Goal: Task Accomplishment & Management: Use online tool/utility

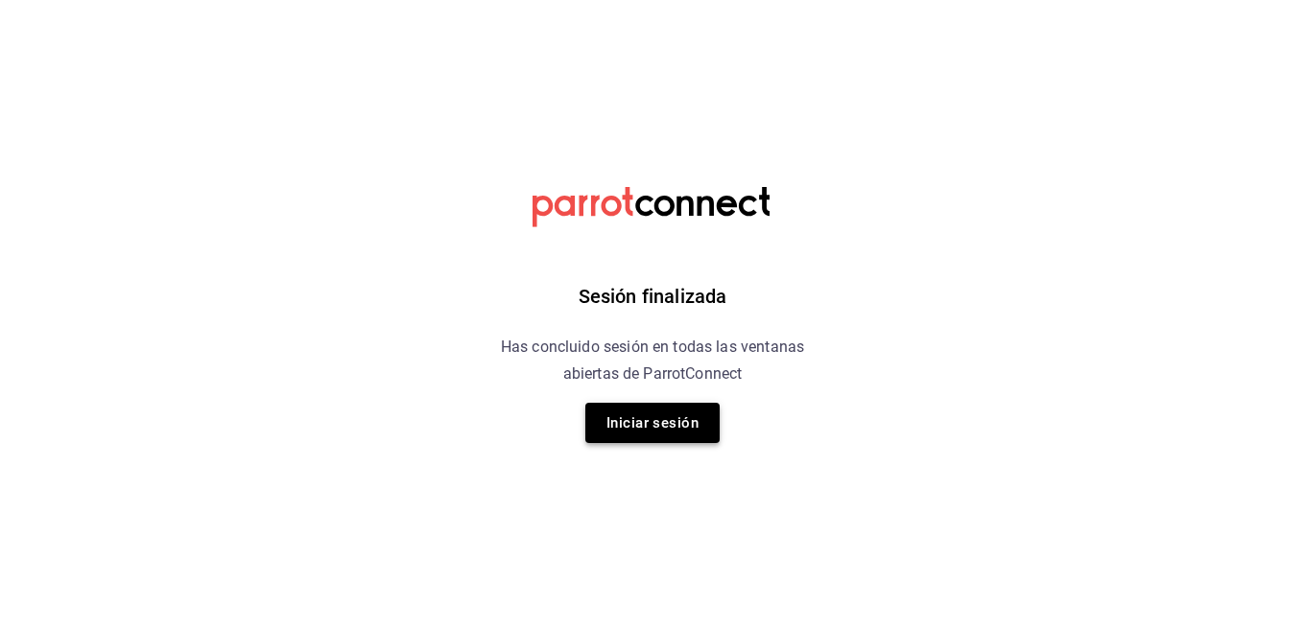
click at [637, 427] on button "Iniciar sesión" at bounding box center [652, 423] width 134 height 40
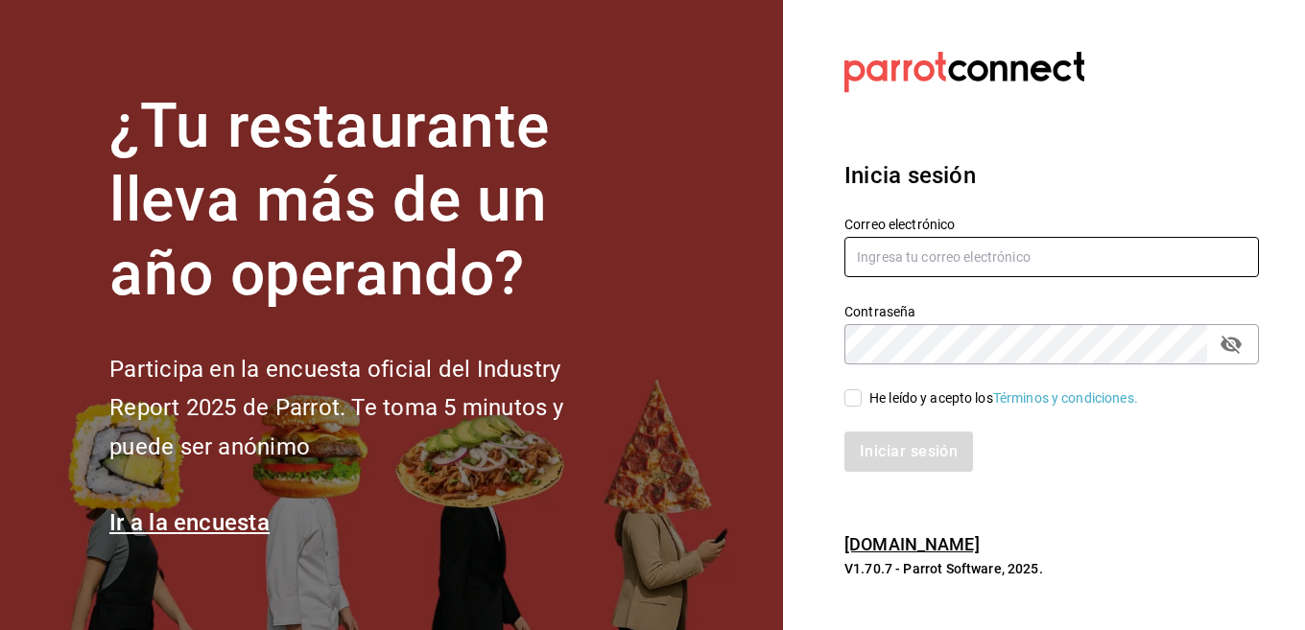
type input "[EMAIL_ADDRESS][DOMAIN_NAME]"
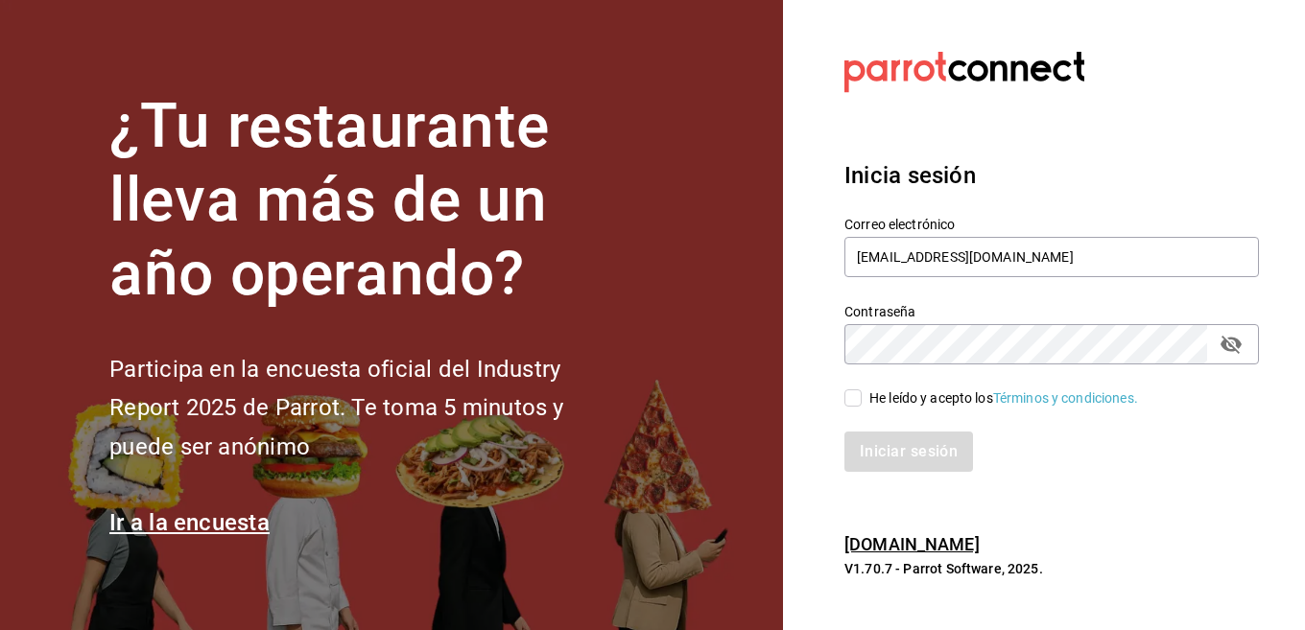
click at [873, 396] on div "He leído y acepto los Términos y condiciones." at bounding box center [1003, 399] width 269 height 20
click at [862, 396] on input "He leído y acepto los Términos y condiciones." at bounding box center [852, 398] width 17 height 17
checkbox input "true"
click at [869, 451] on button "Iniciar sesión" at bounding box center [909, 452] width 131 height 40
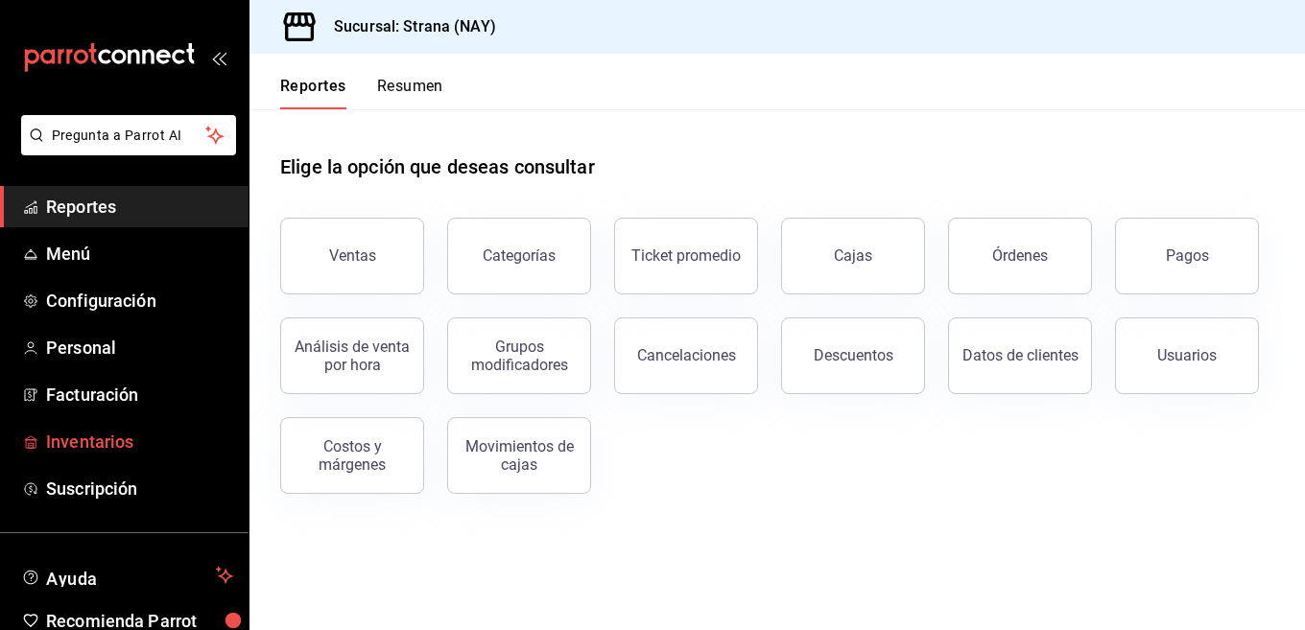
click at [145, 441] on span "Inventarios" at bounding box center [139, 442] width 187 height 26
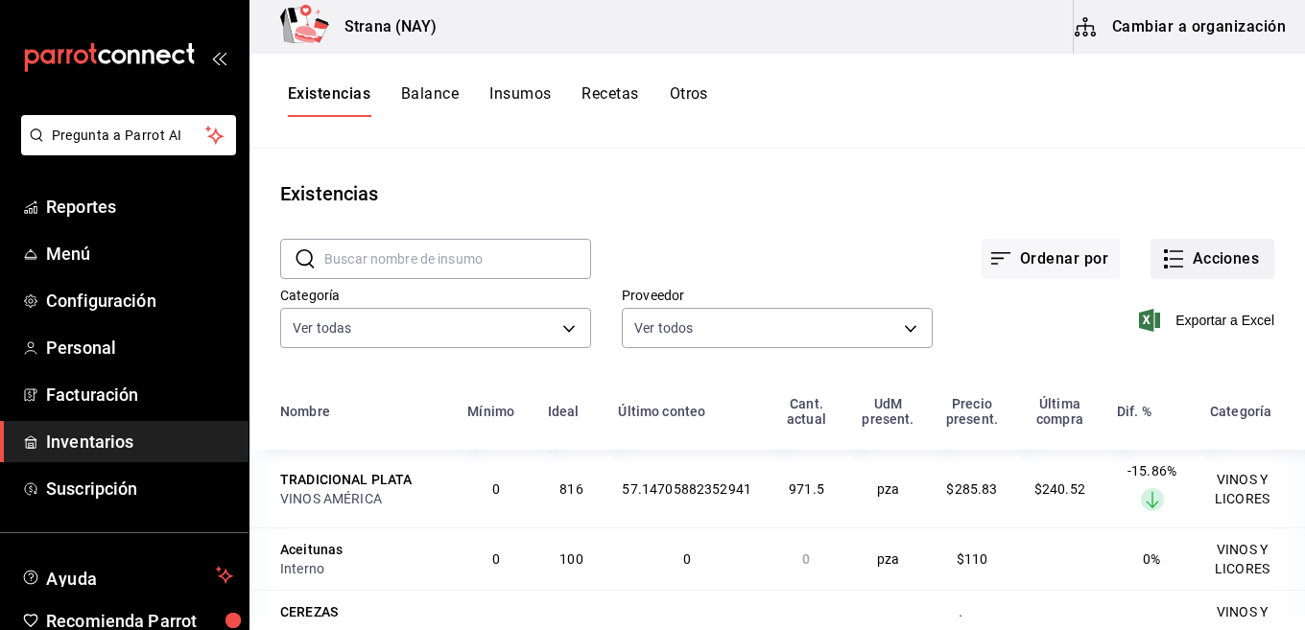
click at [1182, 261] on button "Acciones" at bounding box center [1213, 259] width 124 height 40
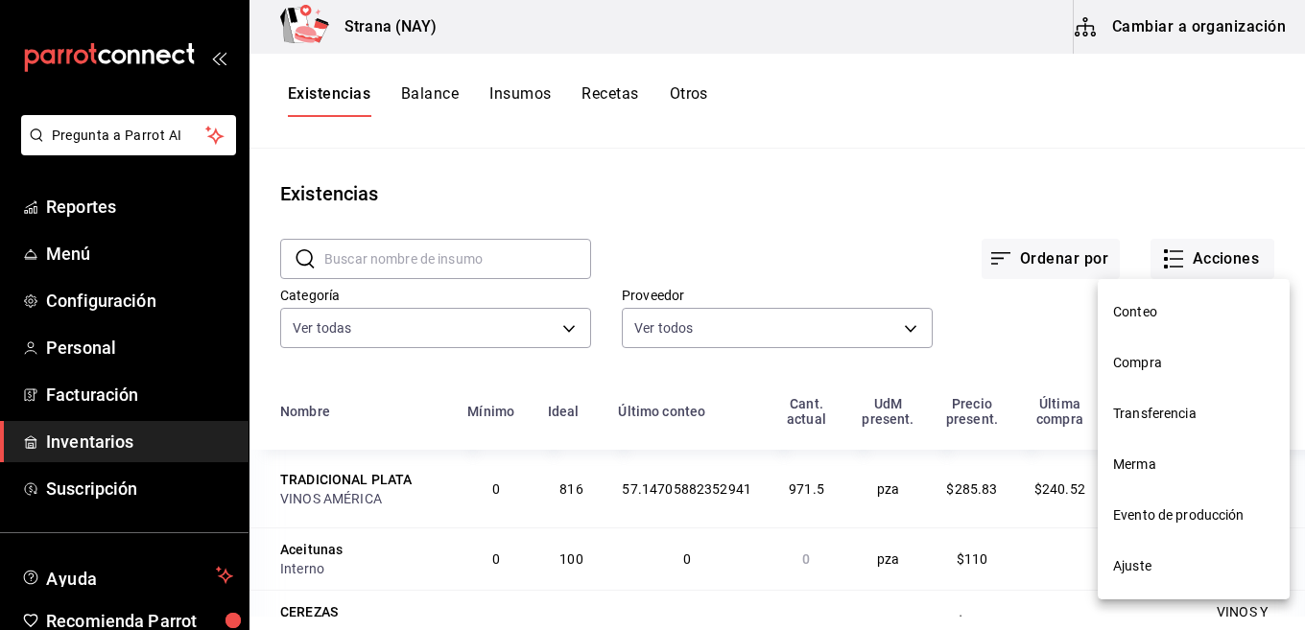
click at [1150, 308] on span "Conteo" at bounding box center [1193, 312] width 161 height 20
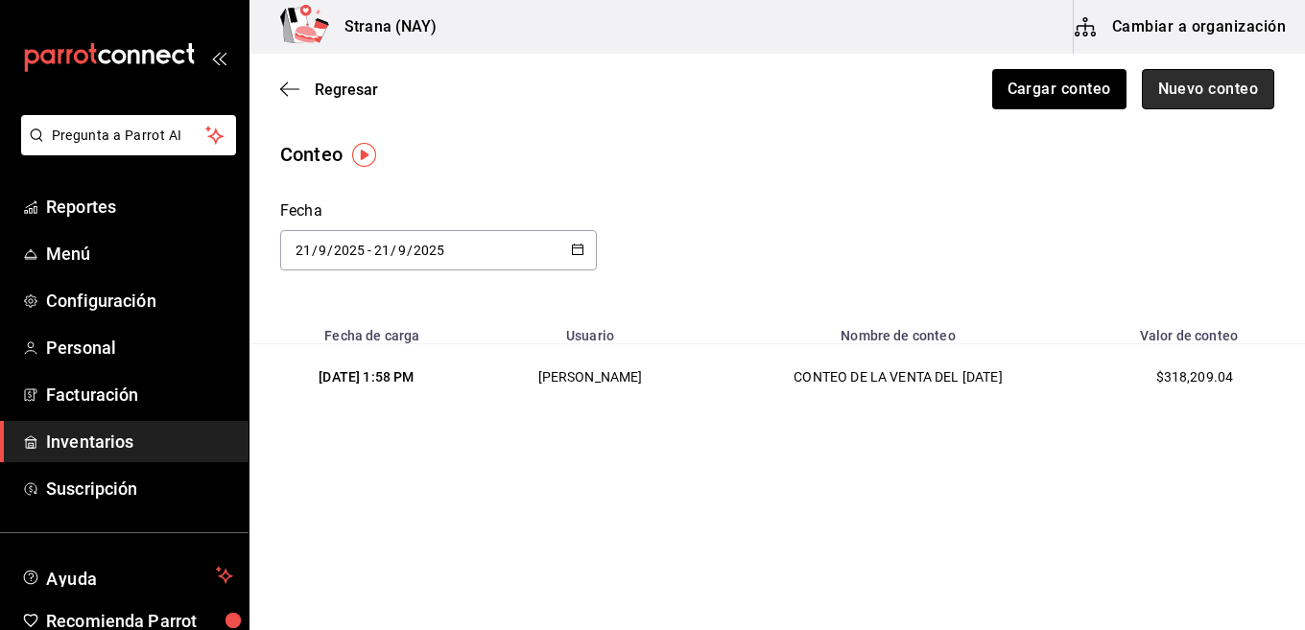
click at [1168, 97] on button "Nuevo conteo" at bounding box center [1208, 89] width 133 height 40
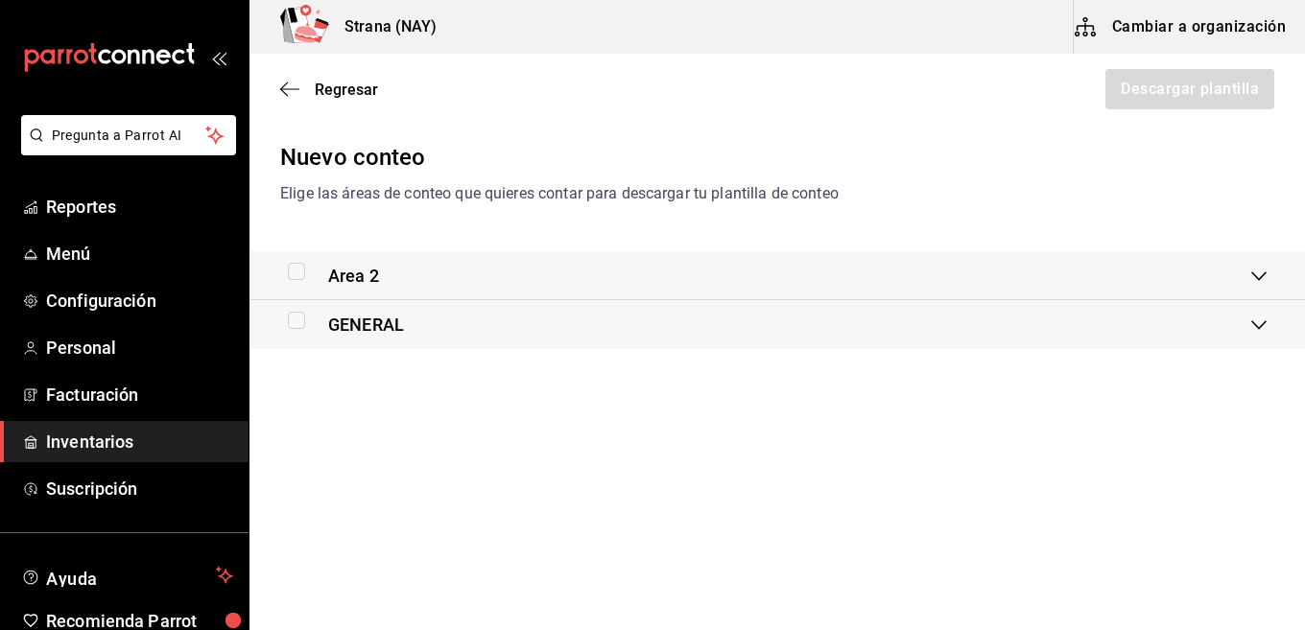
click at [302, 274] on input "checkbox" at bounding box center [296, 271] width 17 height 17
checkbox input "true"
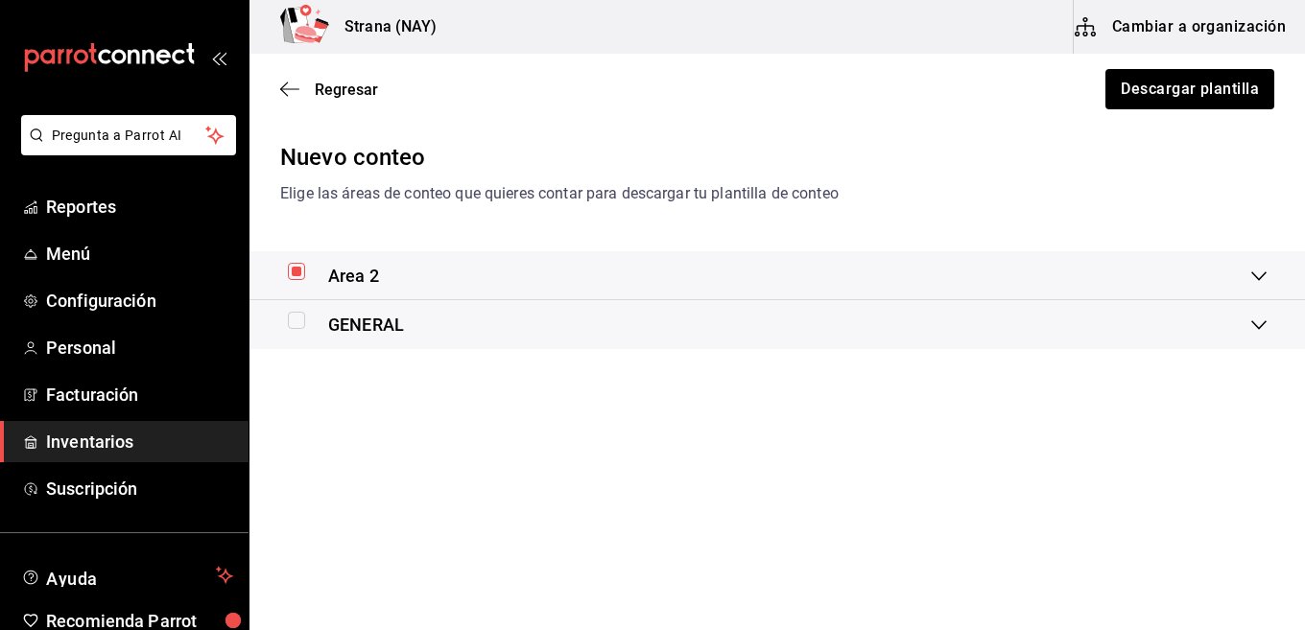
click at [302, 324] on input "checkbox" at bounding box center [296, 320] width 17 height 17
checkbox input "true"
click at [1153, 92] on button "Descargar plantilla" at bounding box center [1189, 89] width 171 height 40
click at [95, 442] on span "Inventarios" at bounding box center [139, 442] width 187 height 26
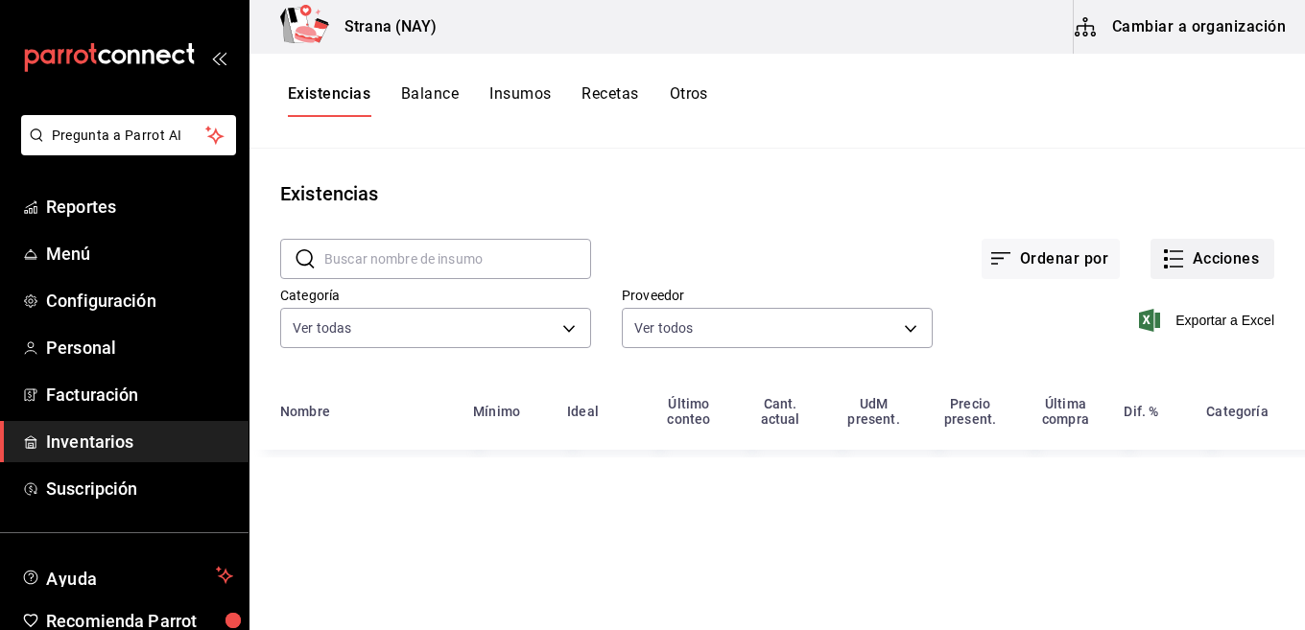
click at [1203, 263] on button "Acciones" at bounding box center [1213, 259] width 124 height 40
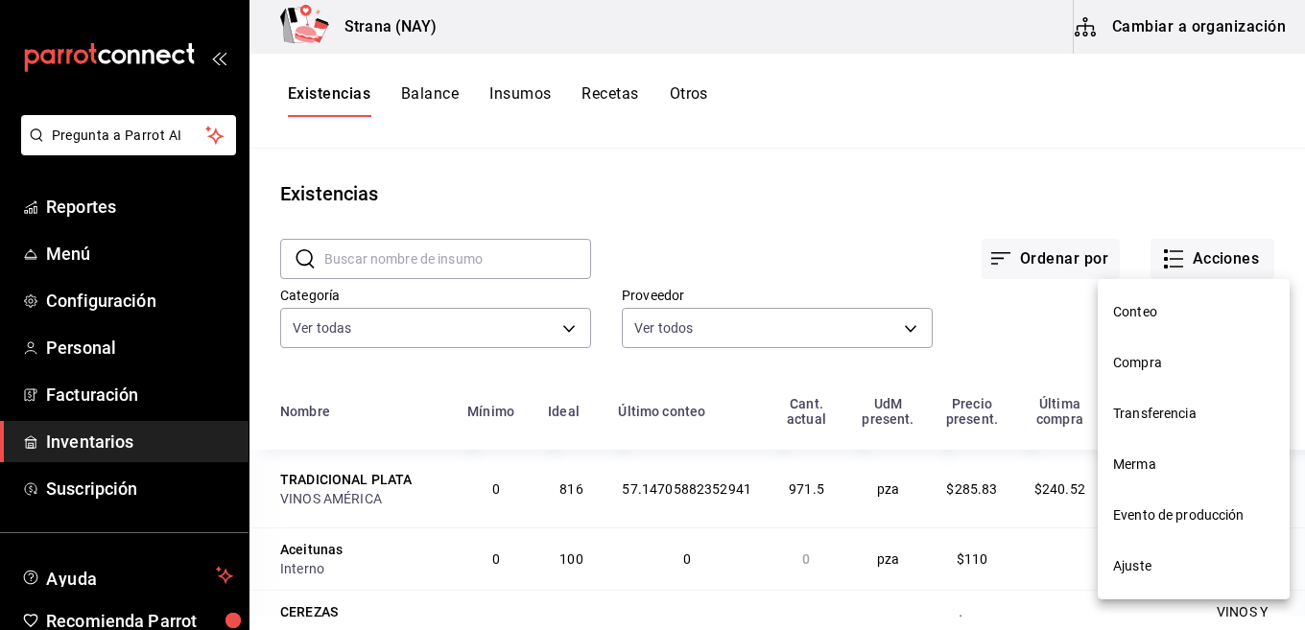
click at [1161, 313] on span "Conteo" at bounding box center [1193, 312] width 161 height 20
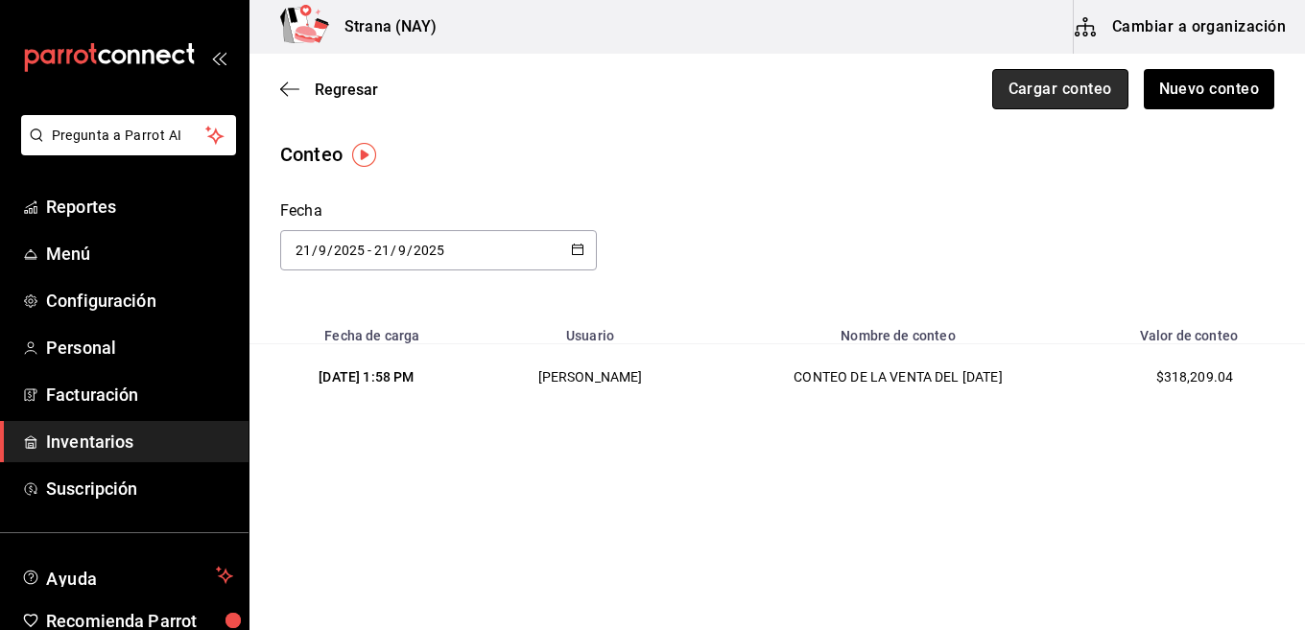
click at [1039, 99] on button "Cargar conteo" at bounding box center [1060, 89] width 136 height 40
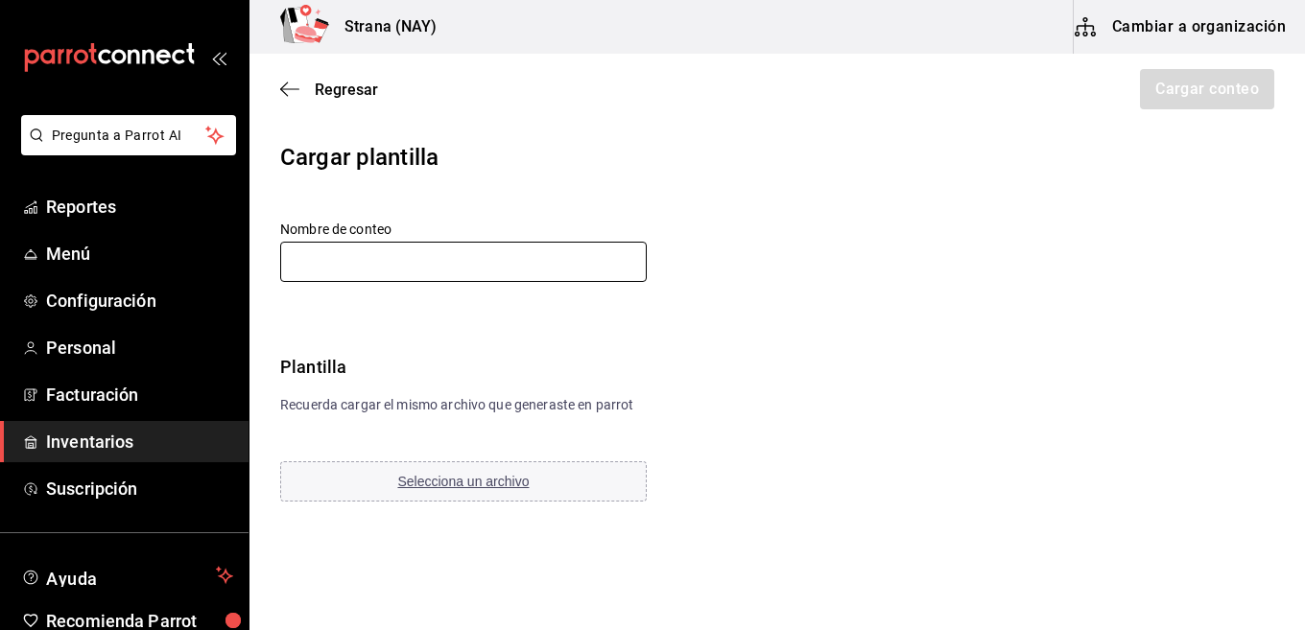
click at [578, 260] on input "text" at bounding box center [463, 262] width 367 height 40
type input "CONTEO DE LA VENTA DEL [DATE]"
click at [500, 472] on button "Selecciona un archivo" at bounding box center [463, 482] width 367 height 40
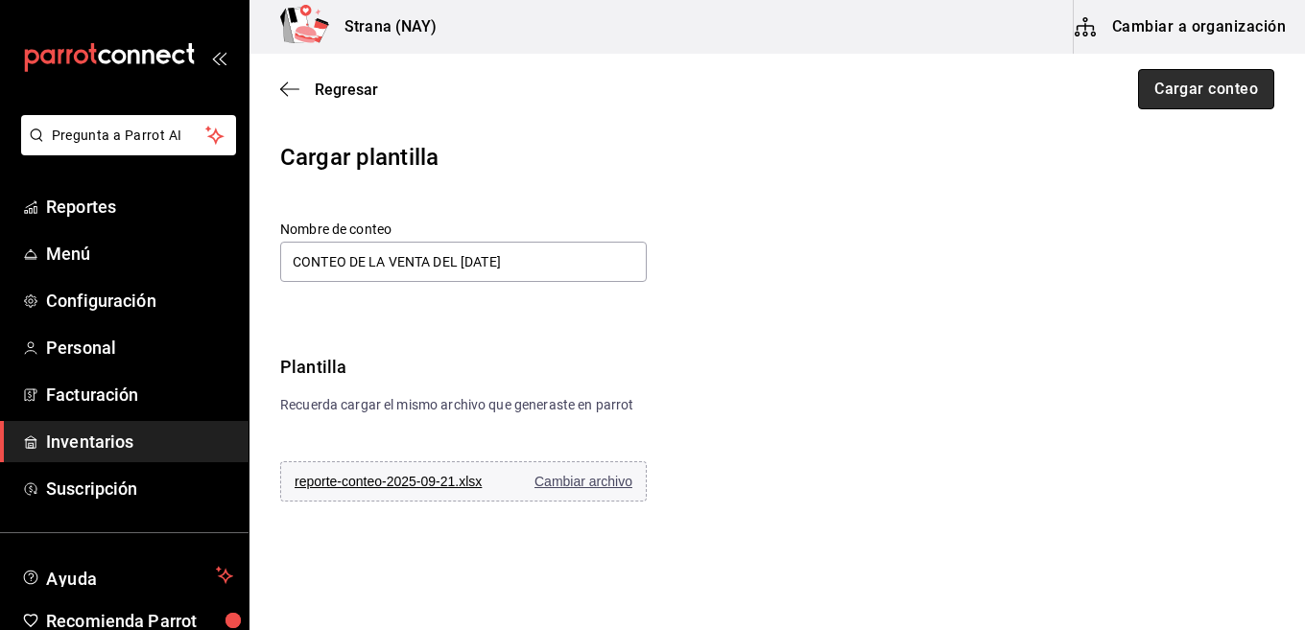
click at [1186, 93] on button "Cargar conteo" at bounding box center [1206, 89] width 136 height 40
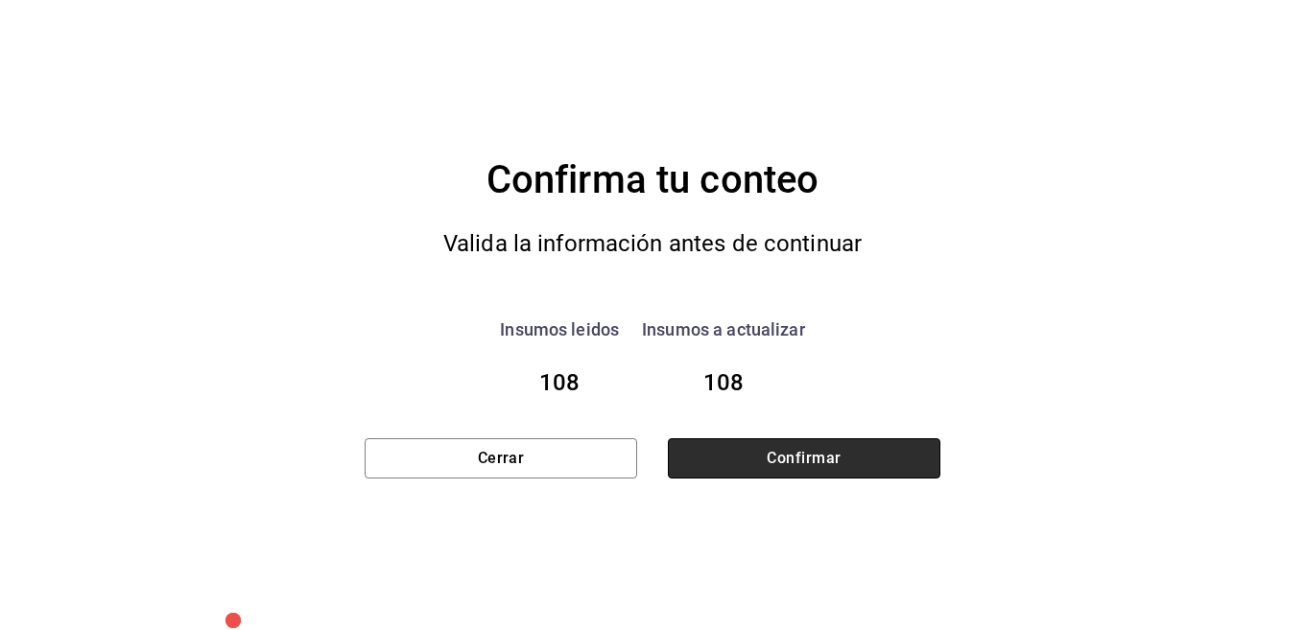
click at [724, 449] on button "Confirmar" at bounding box center [804, 459] width 273 height 40
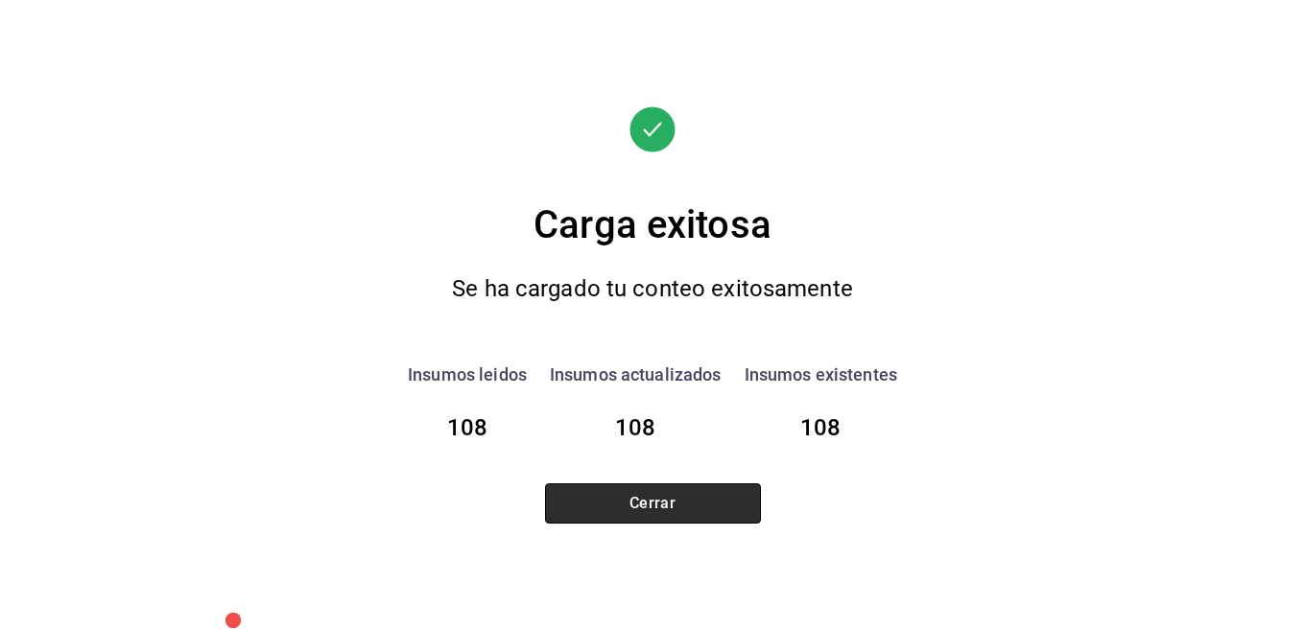
click at [684, 504] on button "Cerrar" at bounding box center [653, 504] width 216 height 40
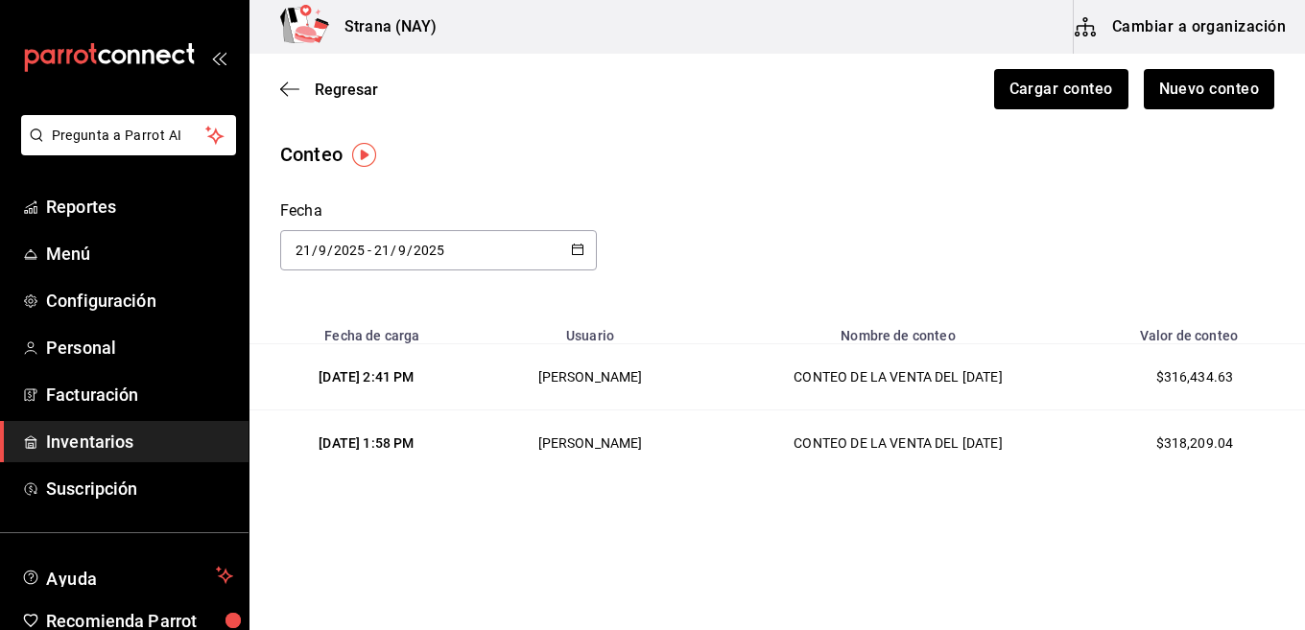
click at [126, 448] on span "Inventarios" at bounding box center [139, 442] width 187 height 26
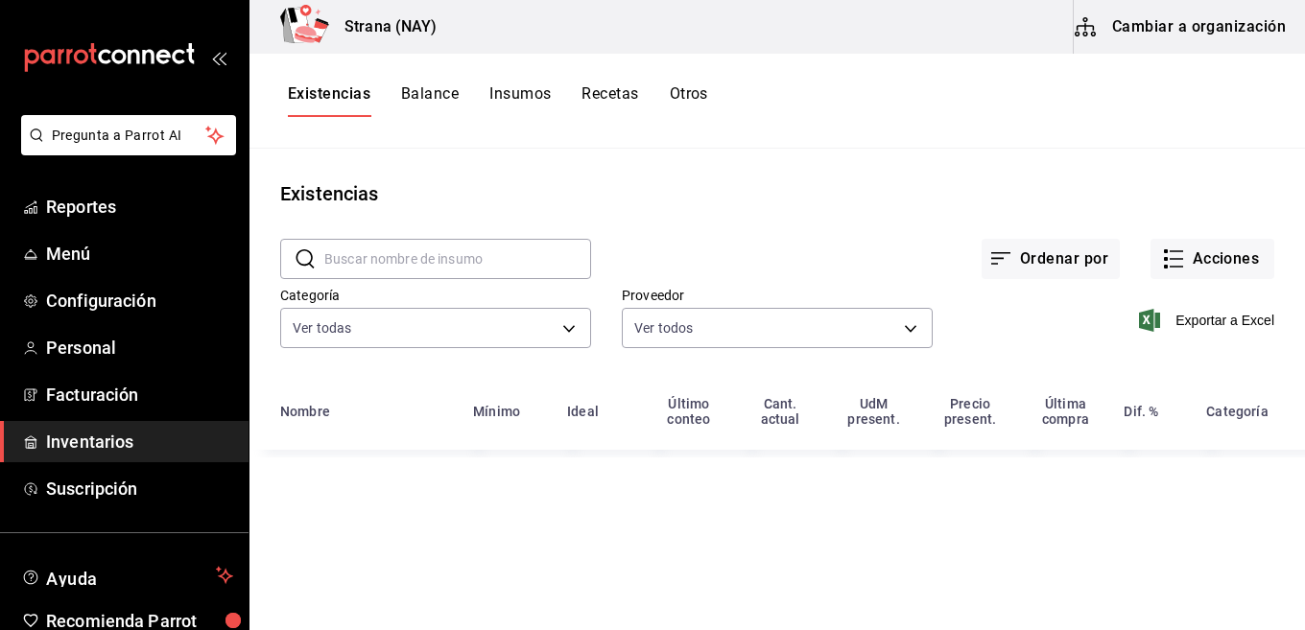
click at [684, 91] on button "Otros" at bounding box center [689, 100] width 38 height 33
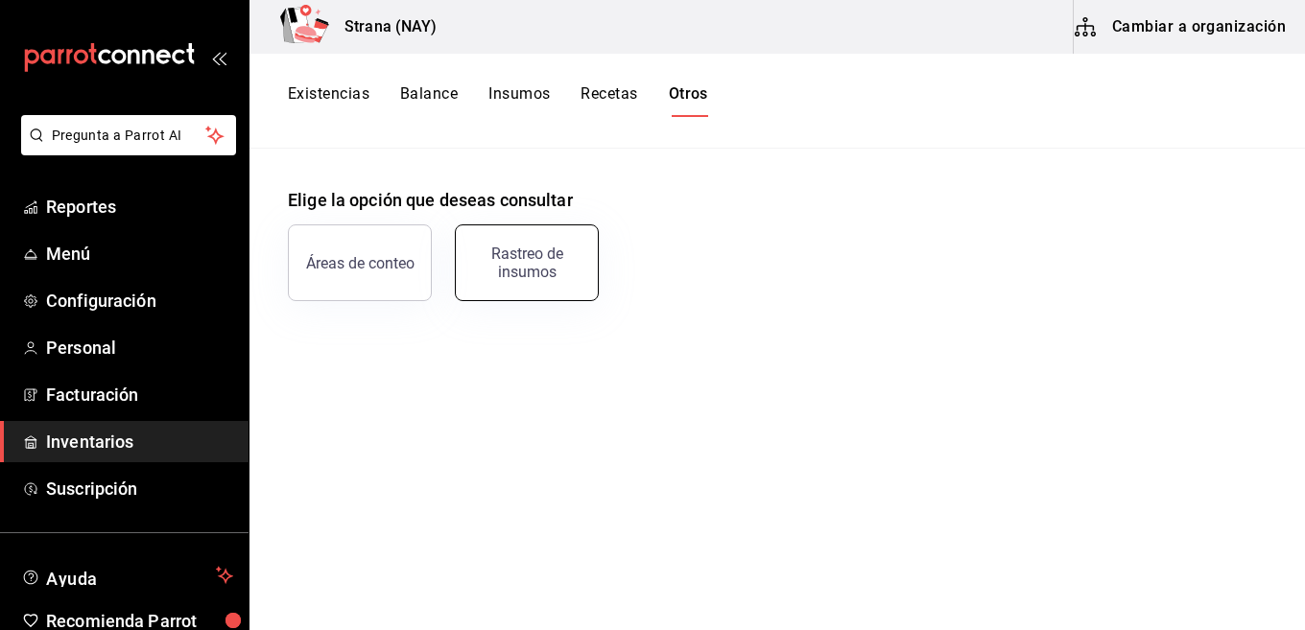
click at [471, 274] on button "Rastreo de insumos" at bounding box center [527, 263] width 144 height 77
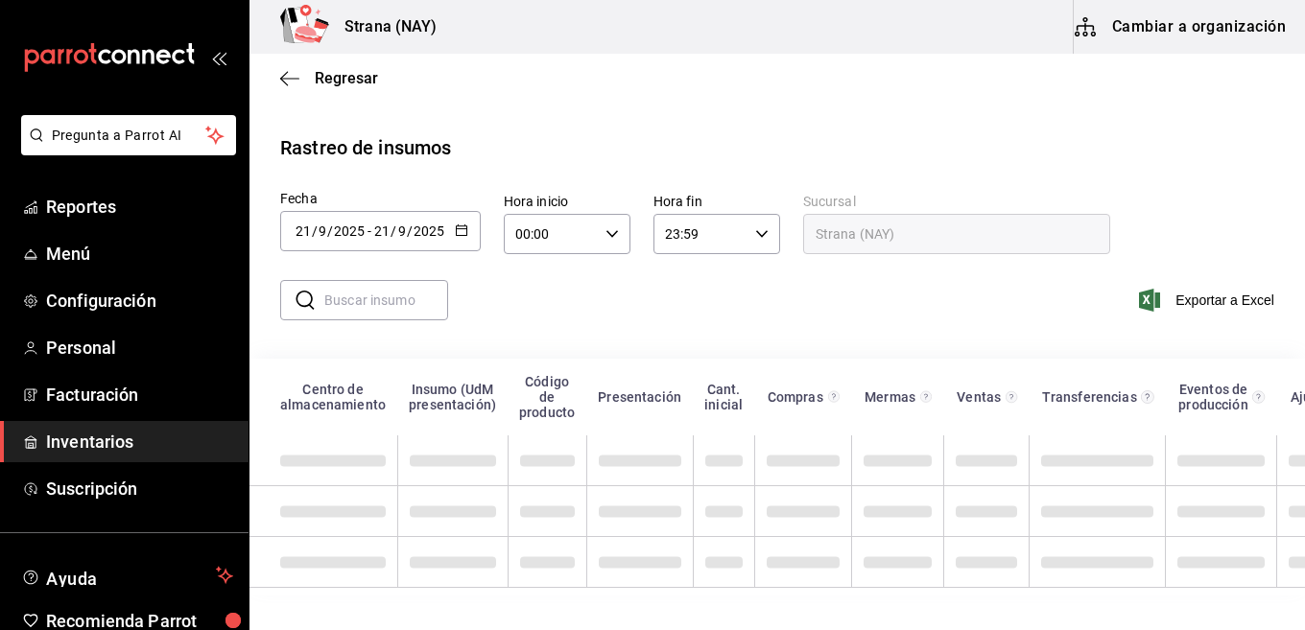
click at [468, 235] on div "[DATE] [DATE] - [DATE] [DATE]" at bounding box center [380, 231] width 201 height 40
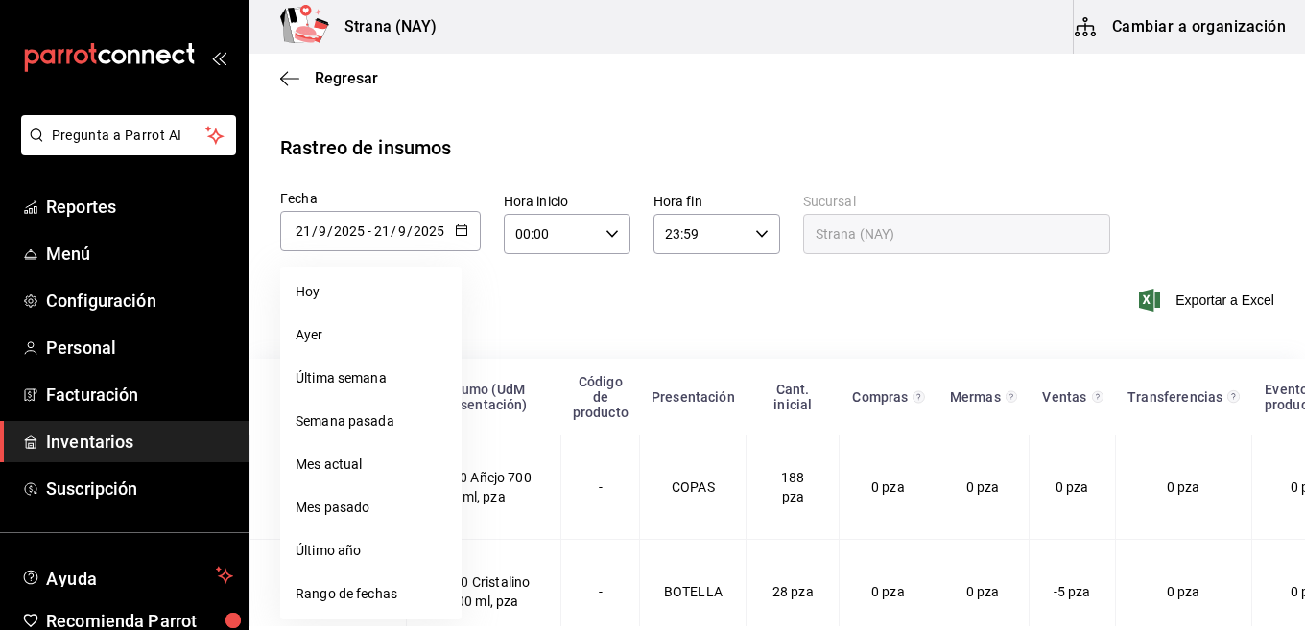
scroll to position [252, 0]
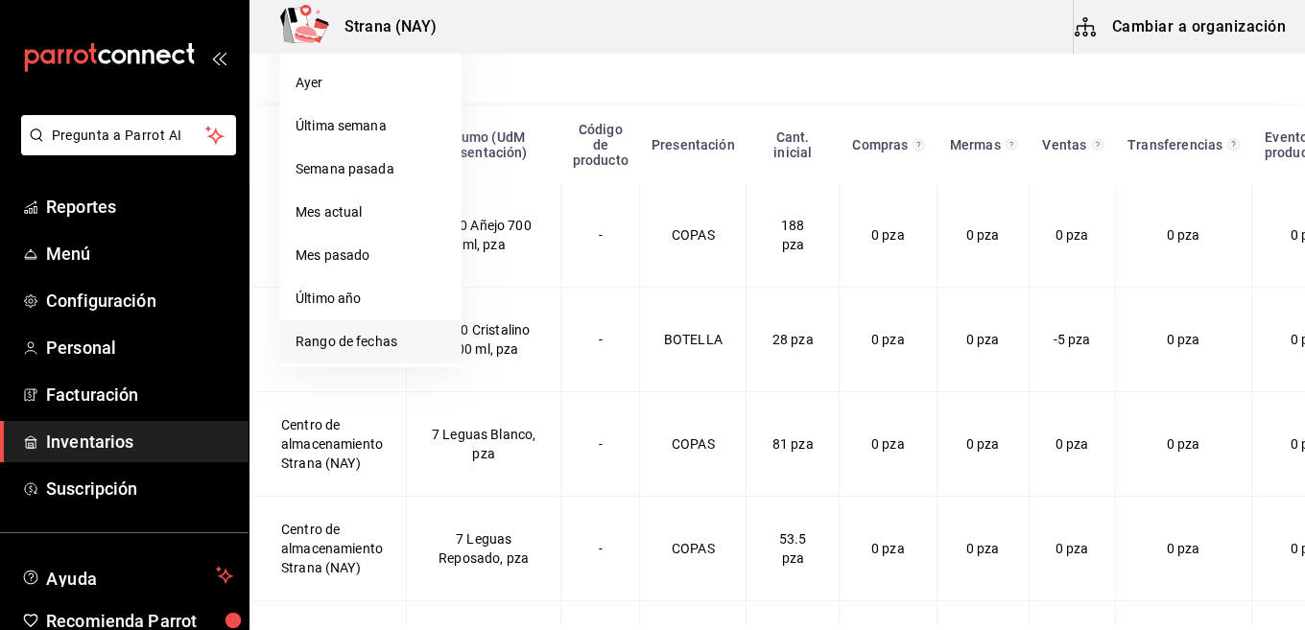
click at [371, 351] on li "Rango de fechas" at bounding box center [370, 341] width 181 height 43
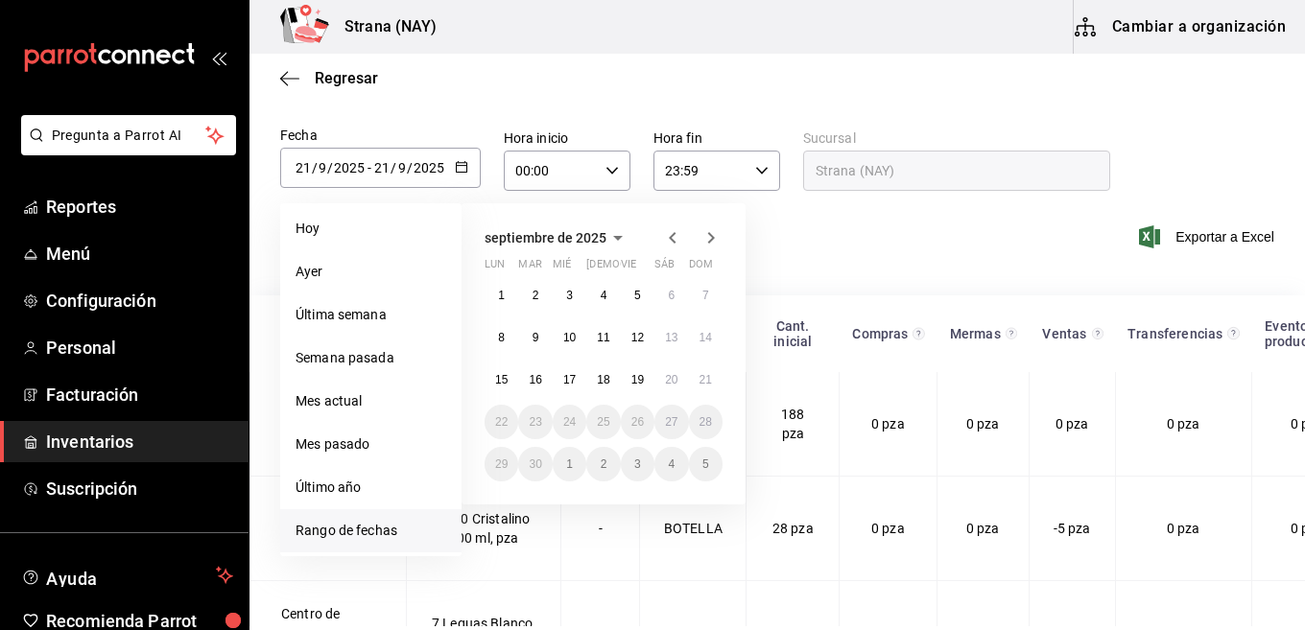
scroll to position [60, 0]
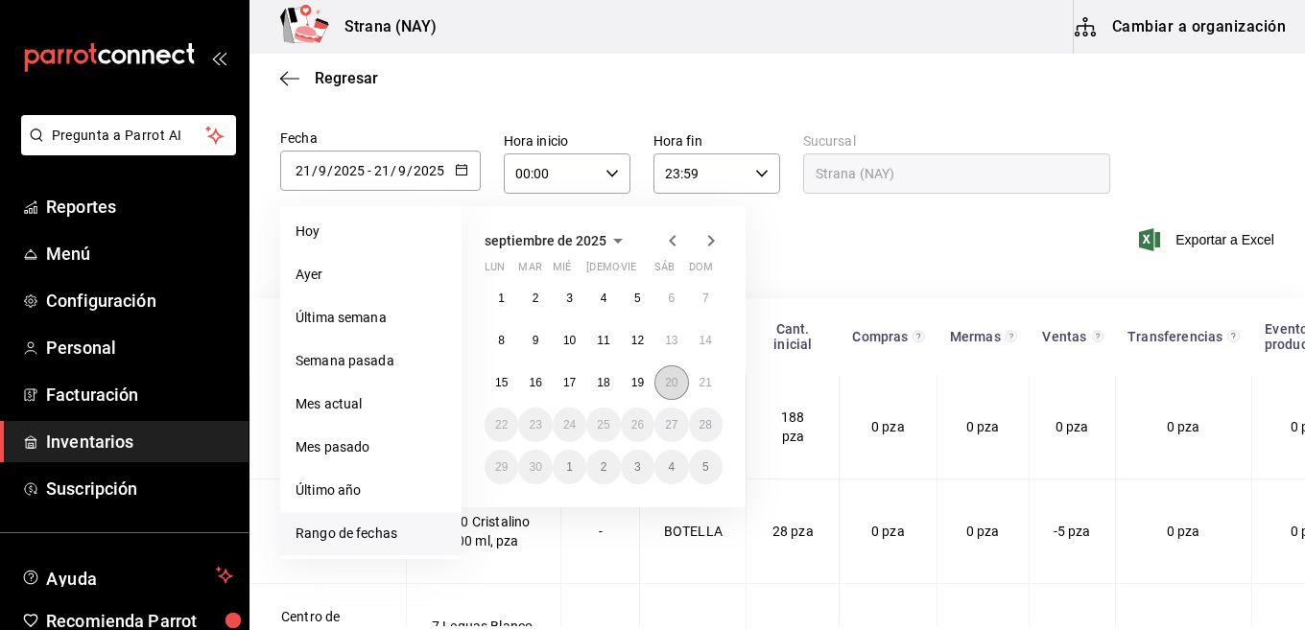
click at [673, 378] on abbr "20" at bounding box center [671, 382] width 12 height 13
click at [713, 386] on button "21" at bounding box center [706, 383] width 34 height 35
type input "[DATE]"
type input "20"
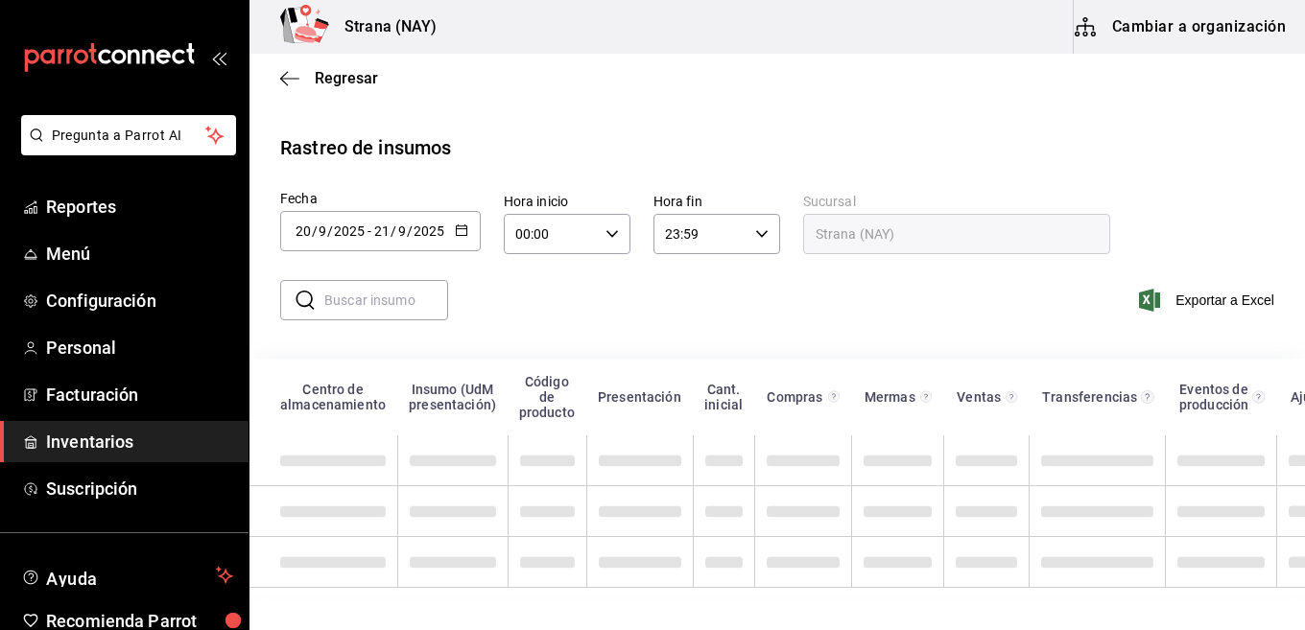
scroll to position [0, 0]
click at [618, 242] on div "00:00 Hora inicio" at bounding box center [567, 234] width 127 height 40
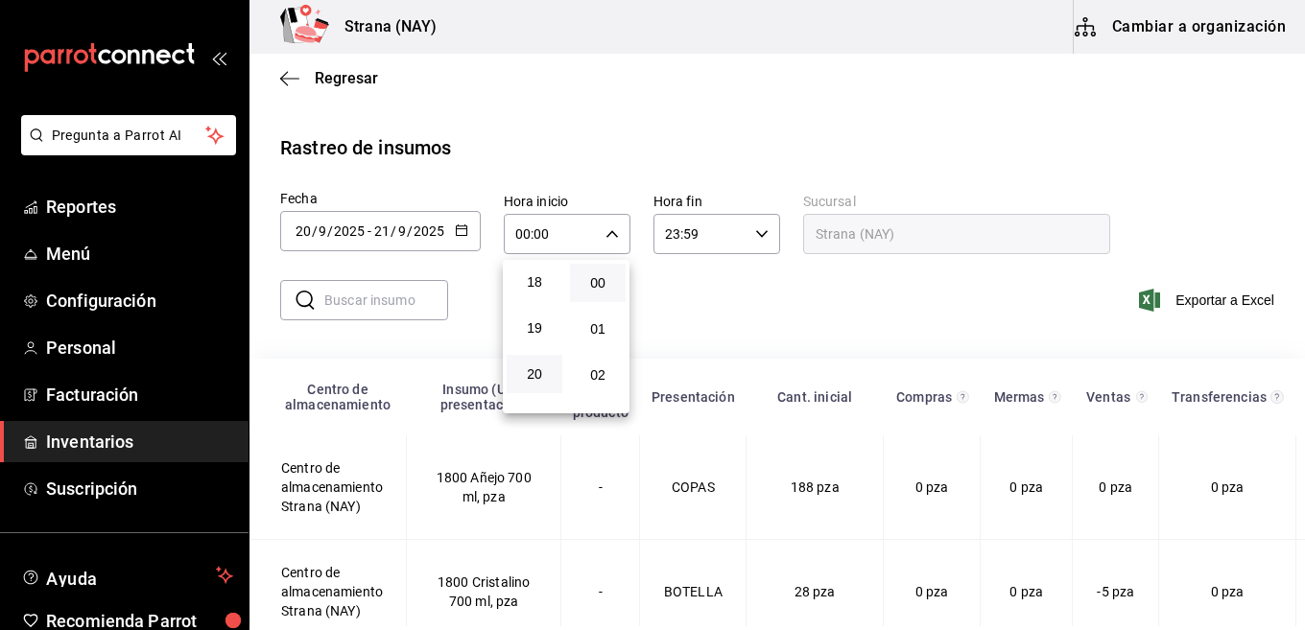
scroll to position [864, 0]
click at [533, 390] on span "21" at bounding box center [534, 386] width 33 height 15
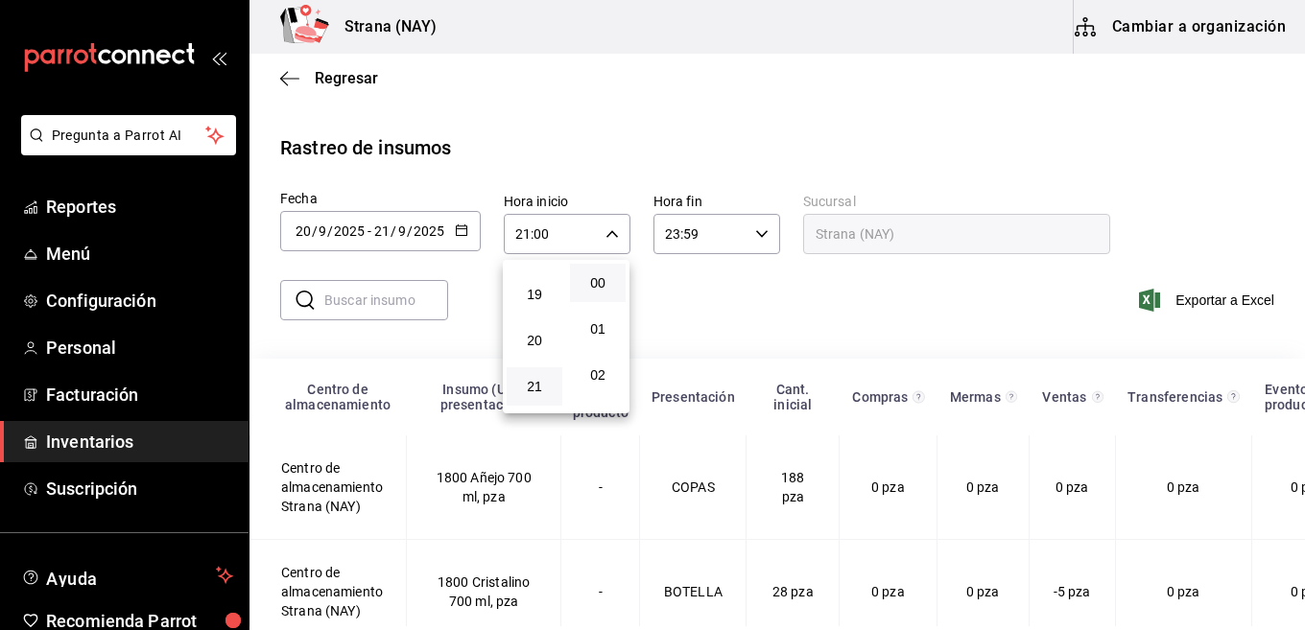
click at [709, 303] on div at bounding box center [652, 315] width 1305 height 630
click at [613, 241] on div "21:00 Hora inicio" at bounding box center [567, 234] width 127 height 40
click at [545, 345] on span "20" at bounding box center [534, 348] width 33 height 15
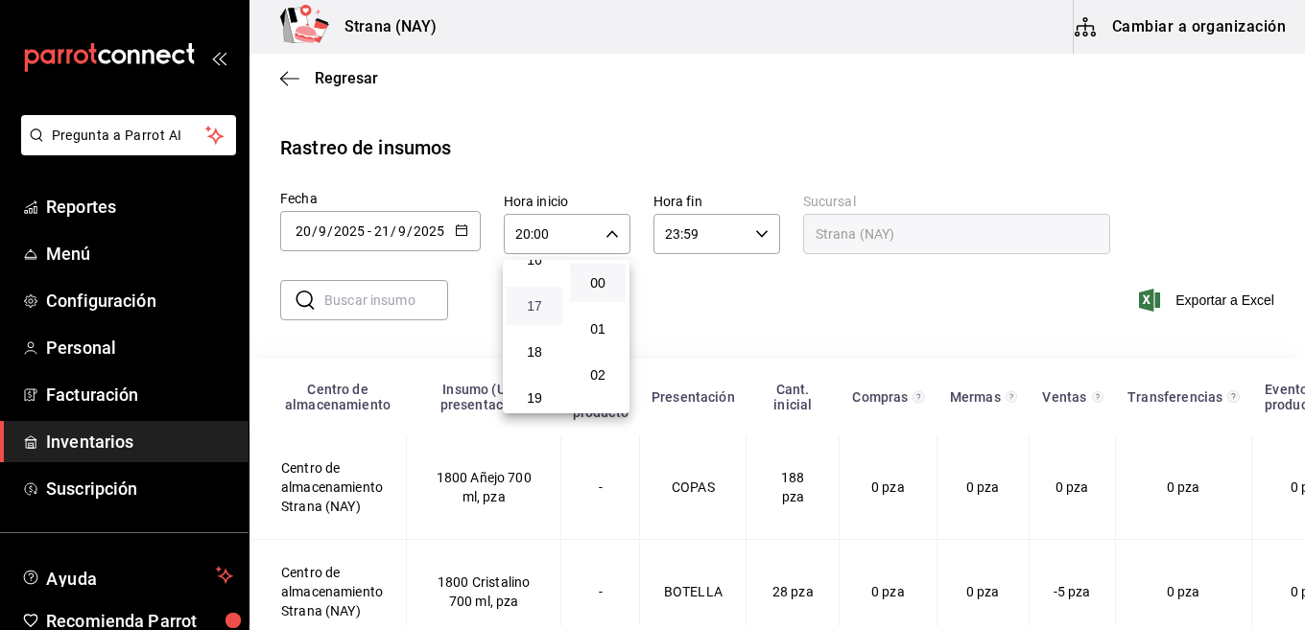
click at [539, 308] on span "17" at bounding box center [534, 305] width 33 height 15
type input "17:00"
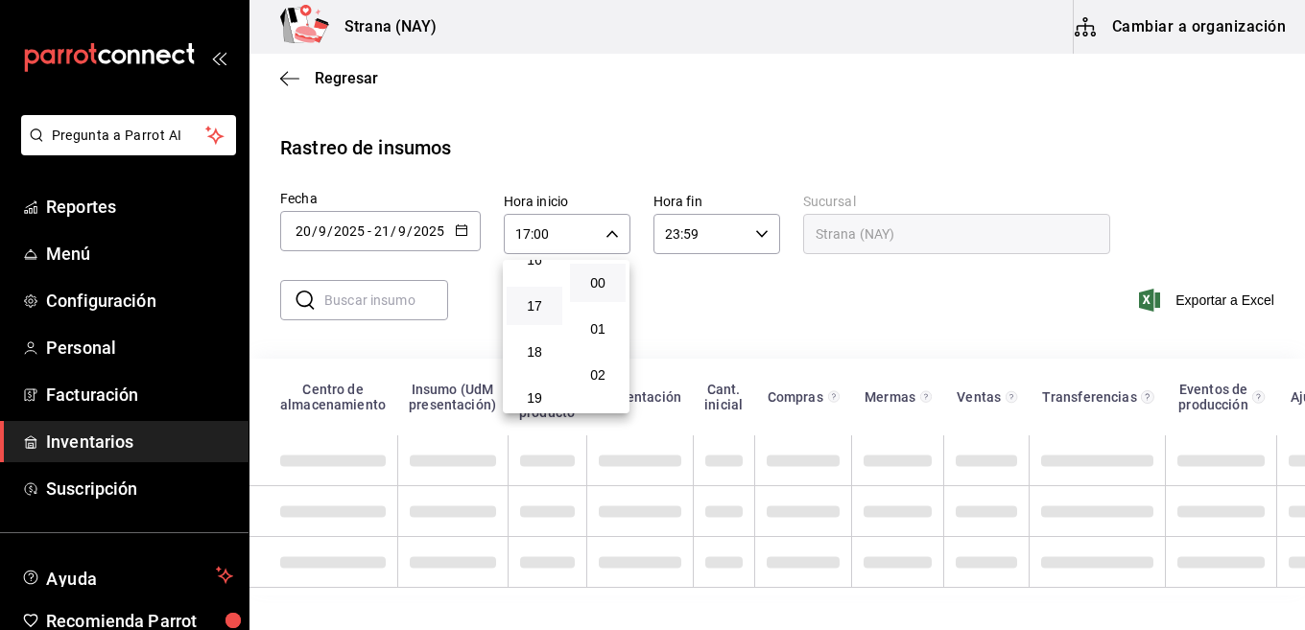
click at [843, 329] on div at bounding box center [652, 315] width 1305 height 630
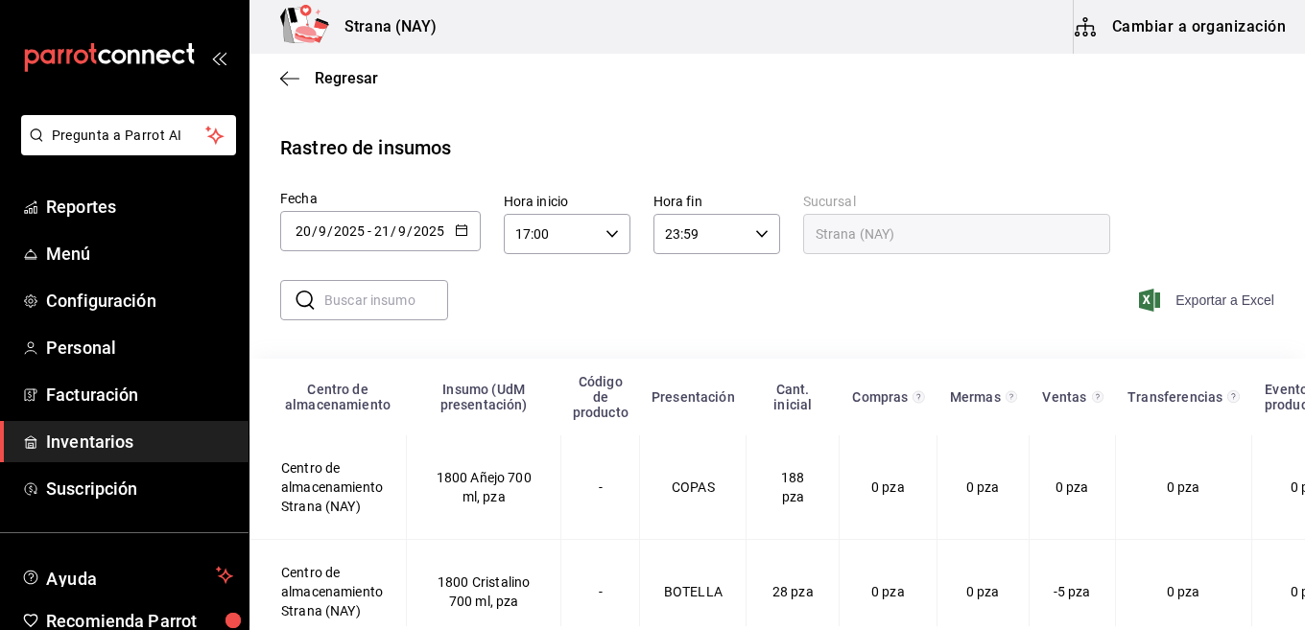
click at [1171, 301] on span "Exportar a Excel" at bounding box center [1208, 300] width 131 height 23
click at [1222, 305] on span "Exportar a Excel" at bounding box center [1208, 300] width 131 height 23
click at [1215, 276] on div "Exportar a Excel" at bounding box center [1182, 301] width 183 height 56
click at [1198, 311] on span "Exportar a Excel" at bounding box center [1208, 300] width 131 height 23
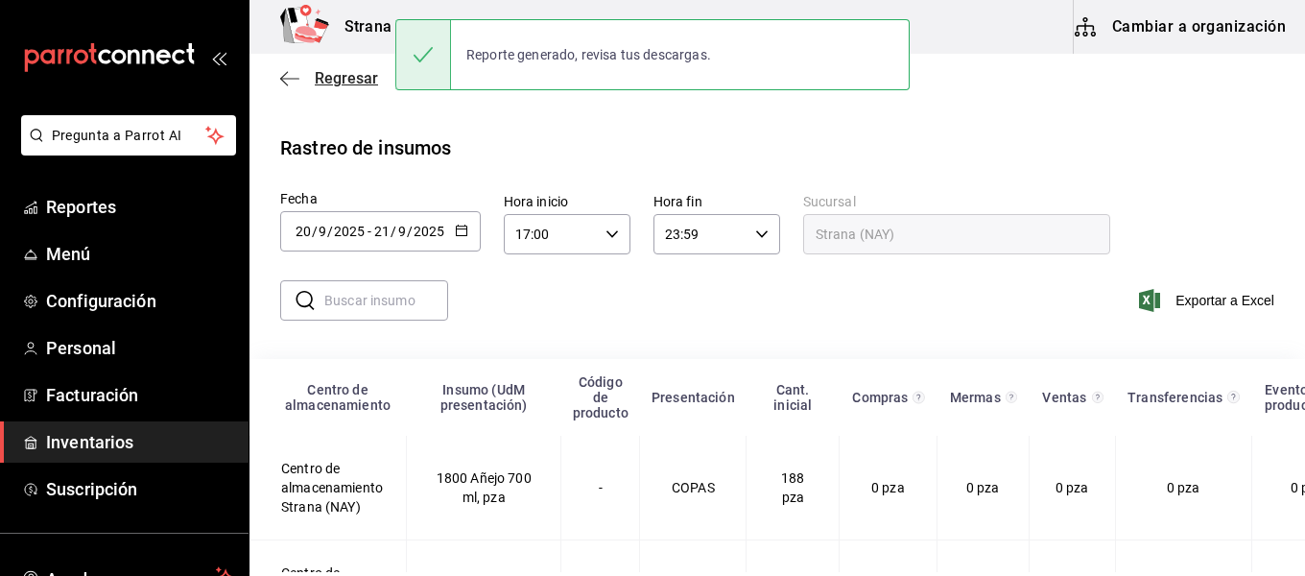
click at [338, 84] on span "Regresar" at bounding box center [346, 78] width 63 height 18
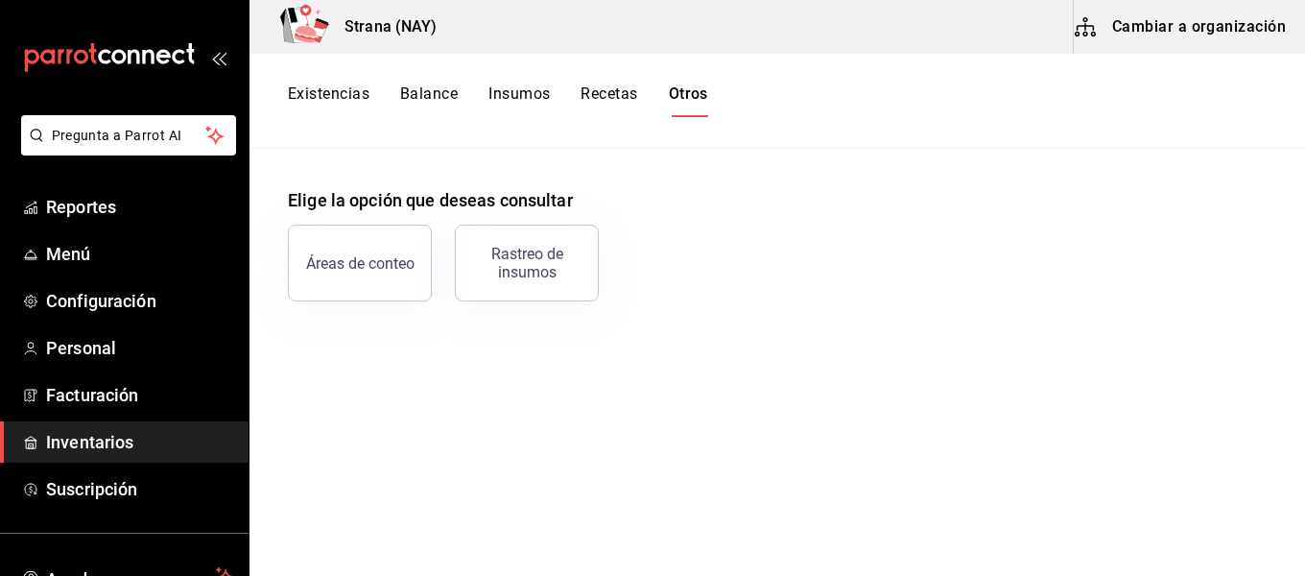
click at [125, 439] on span "Inventarios" at bounding box center [139, 442] width 187 height 26
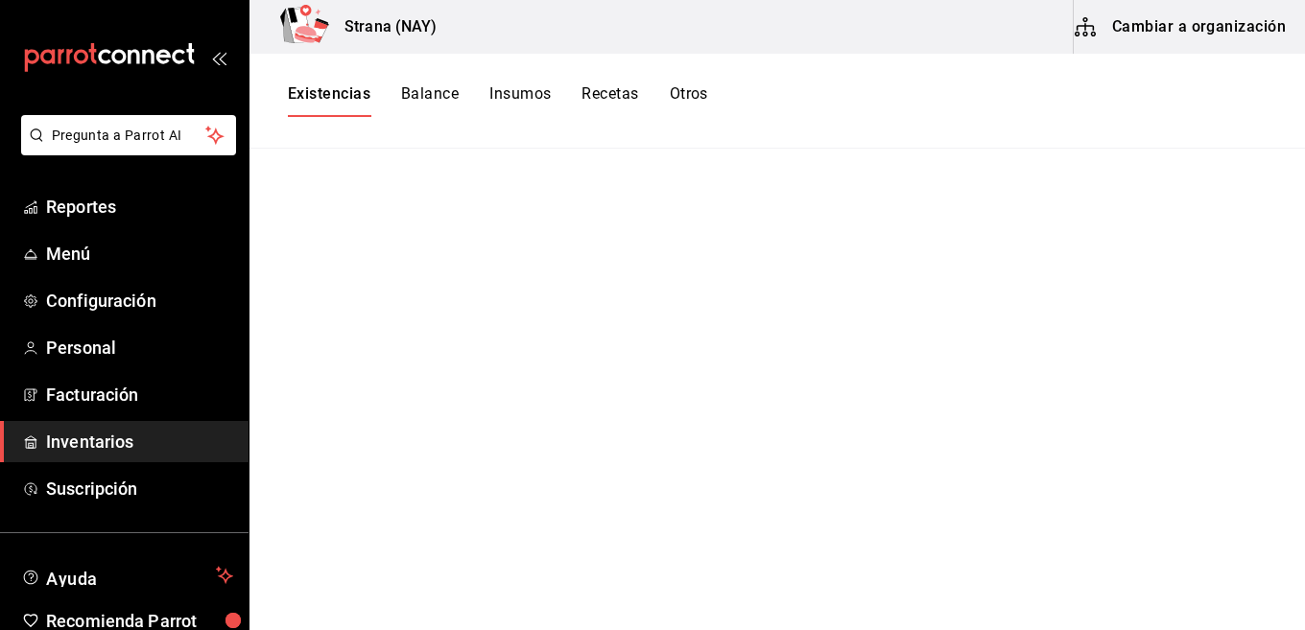
click at [347, 93] on button "Existencias" at bounding box center [329, 100] width 83 height 33
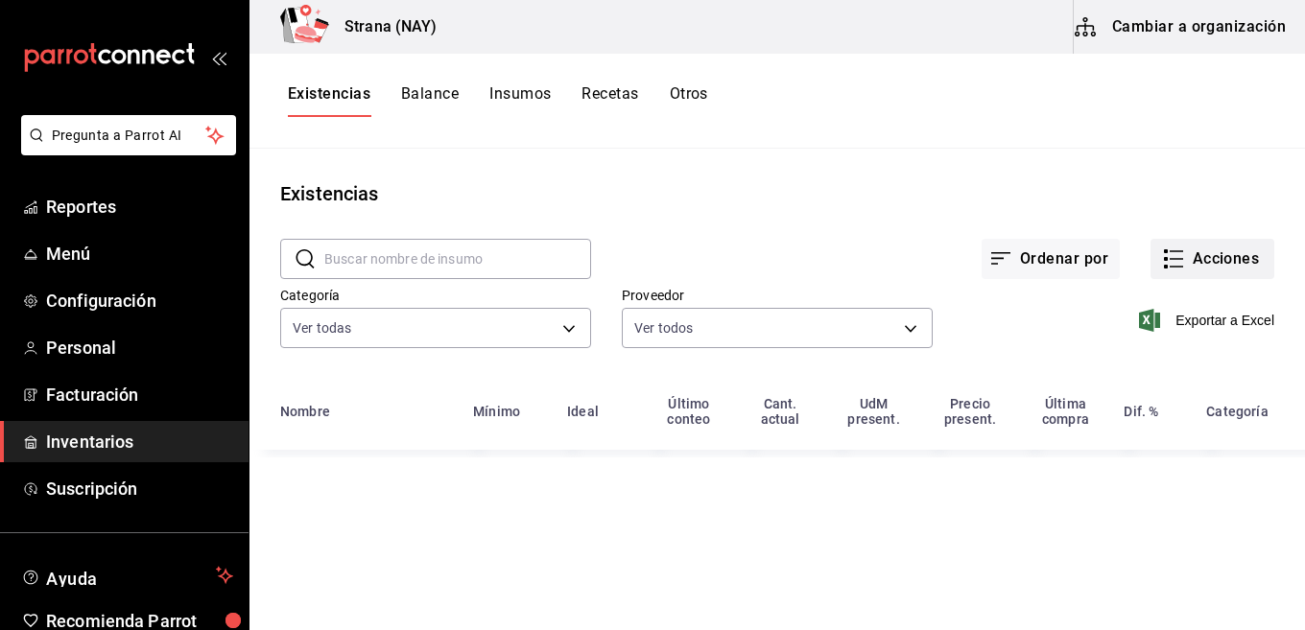
click at [1198, 249] on button "Acciones" at bounding box center [1213, 259] width 124 height 40
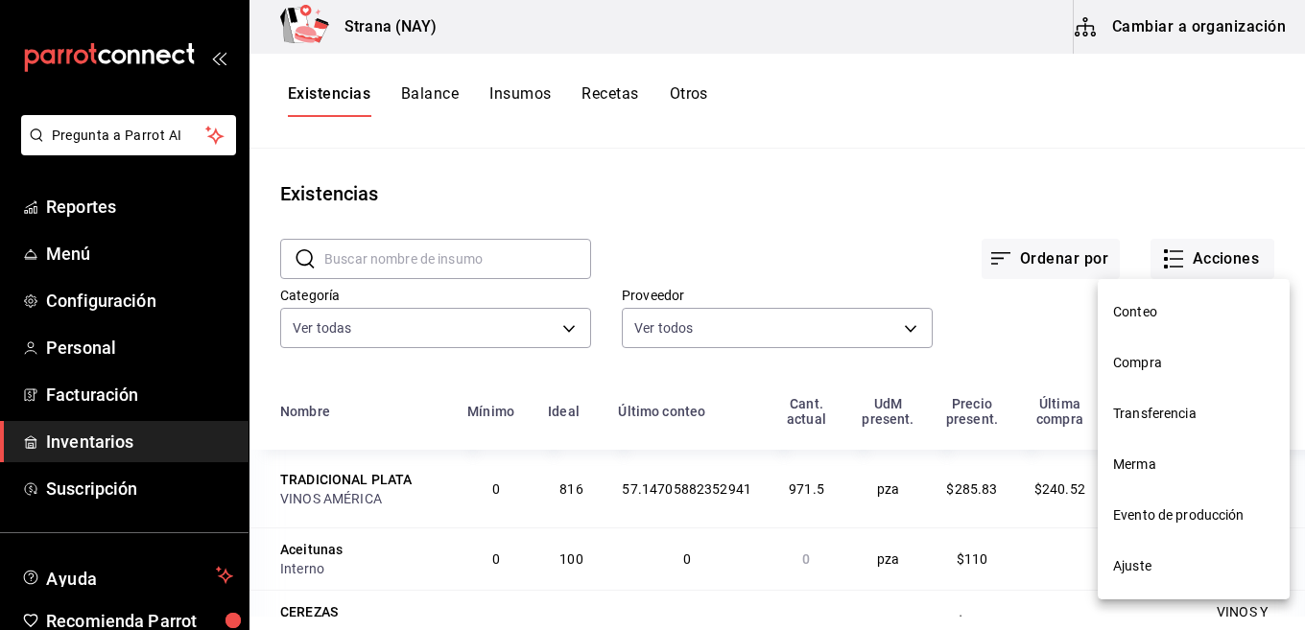
click at [1136, 310] on span "Conteo" at bounding box center [1193, 312] width 161 height 20
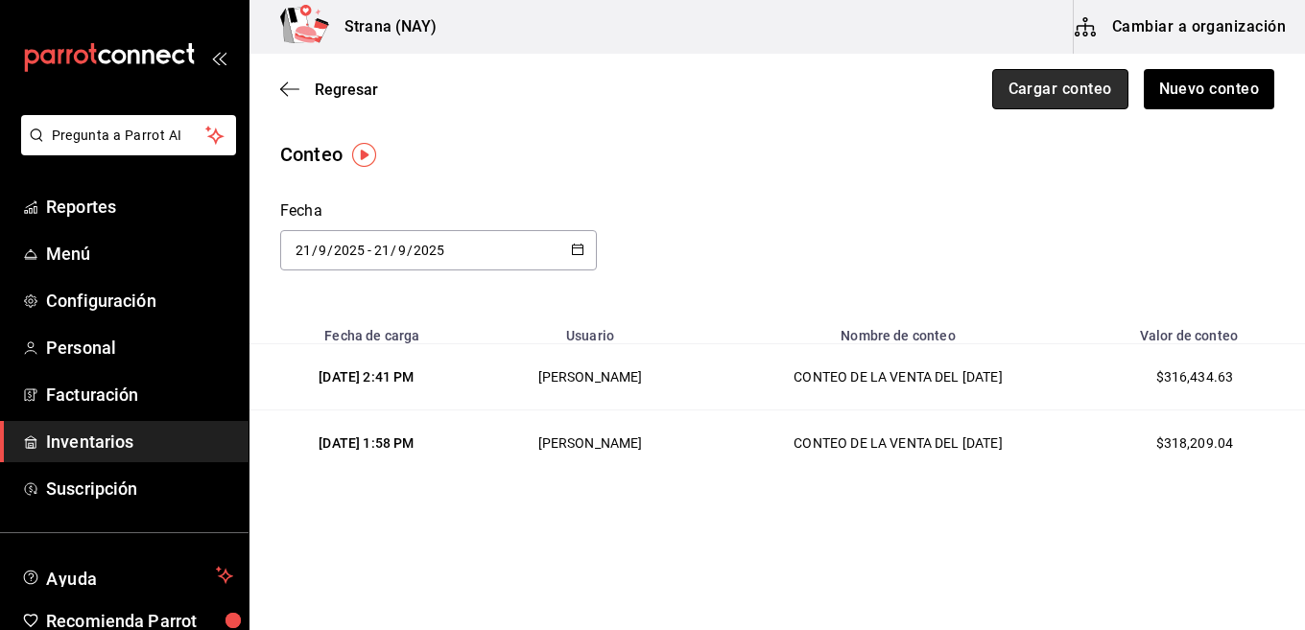
click at [1093, 92] on button "Cargar conteo" at bounding box center [1060, 89] width 136 height 40
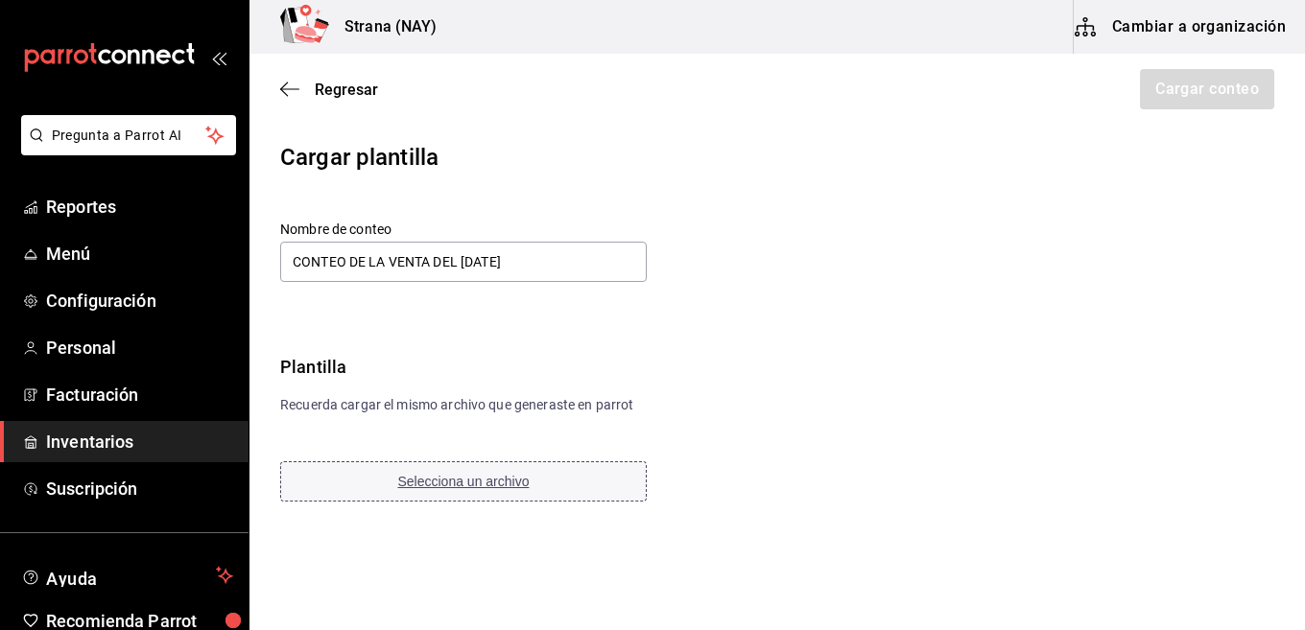
type input "CONTEO DE LA VENTA DEL [DATE]"
click at [469, 480] on span "Selecciona un archivo" at bounding box center [462, 481] width 131 height 15
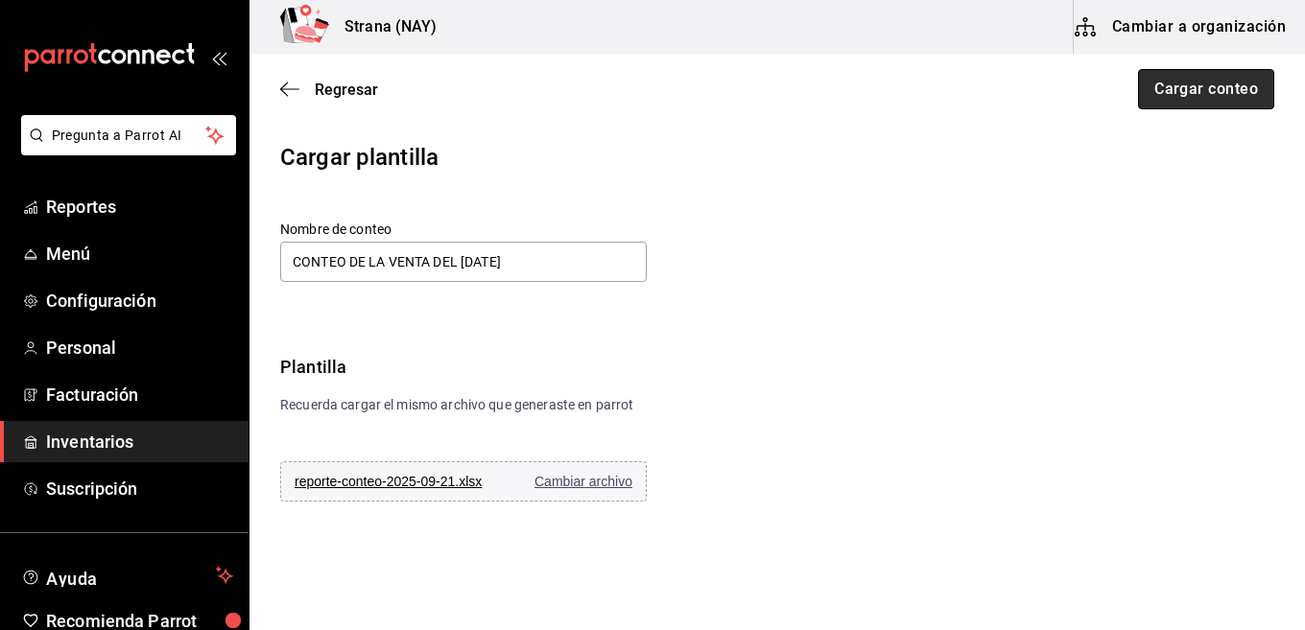
click at [1227, 90] on button "Cargar conteo" at bounding box center [1206, 89] width 136 height 40
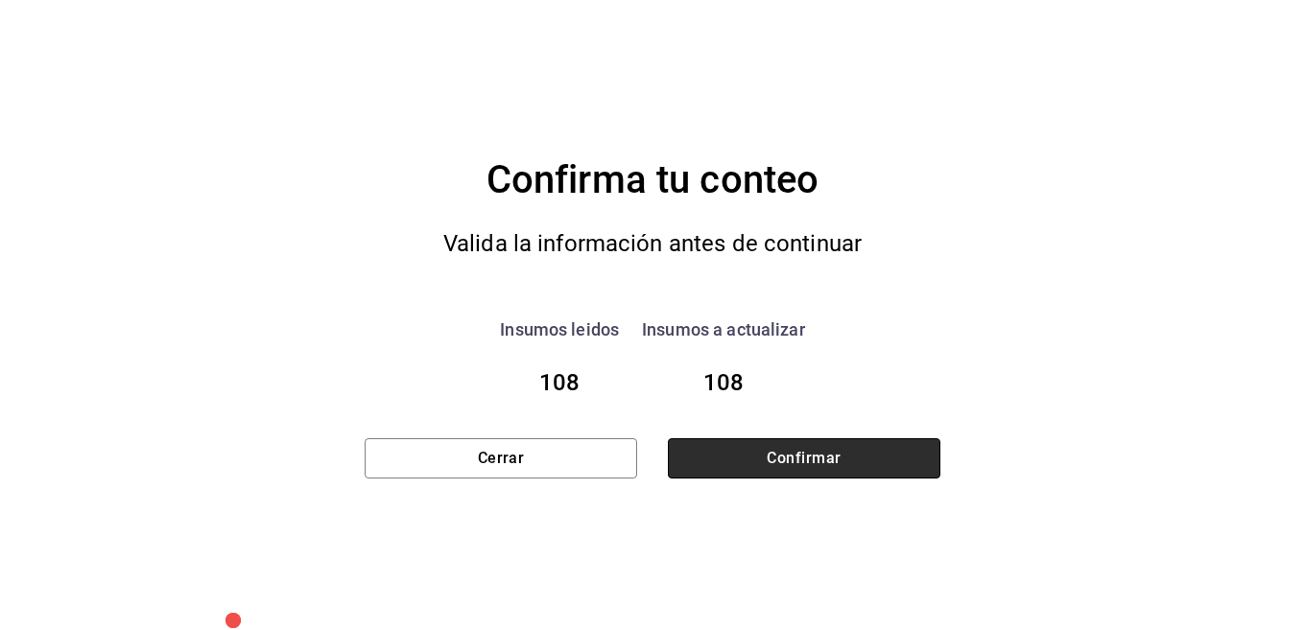
click at [817, 458] on button "Confirmar" at bounding box center [804, 459] width 273 height 40
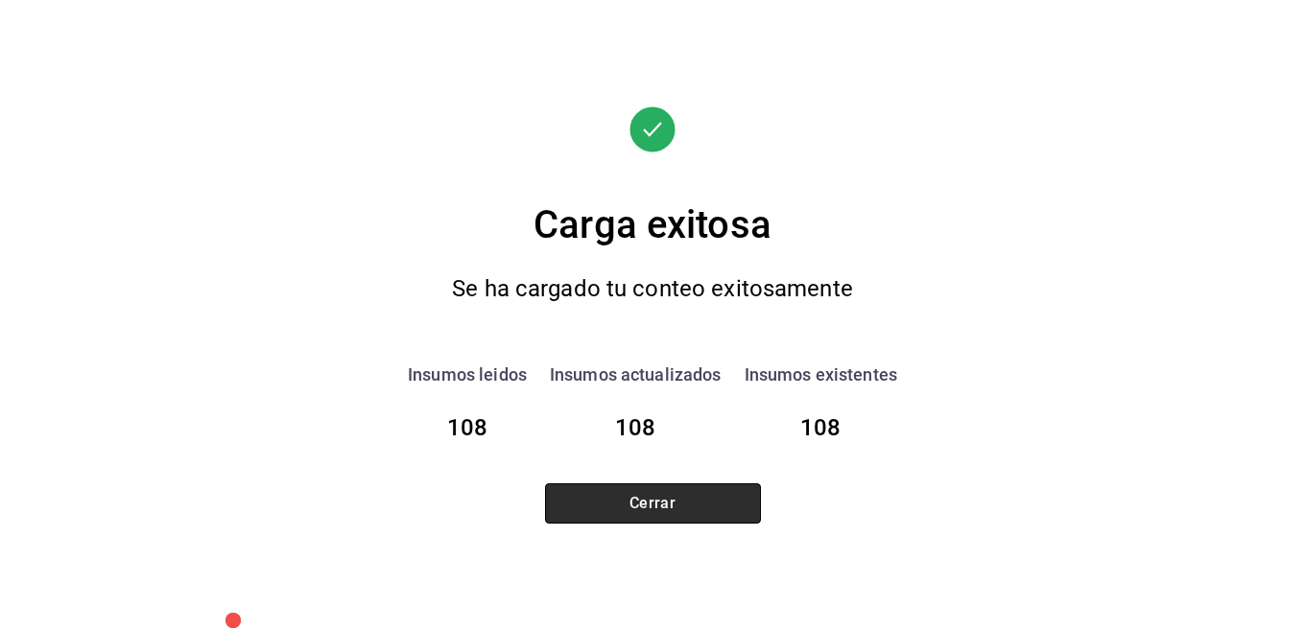
click at [683, 504] on button "Cerrar" at bounding box center [653, 504] width 216 height 40
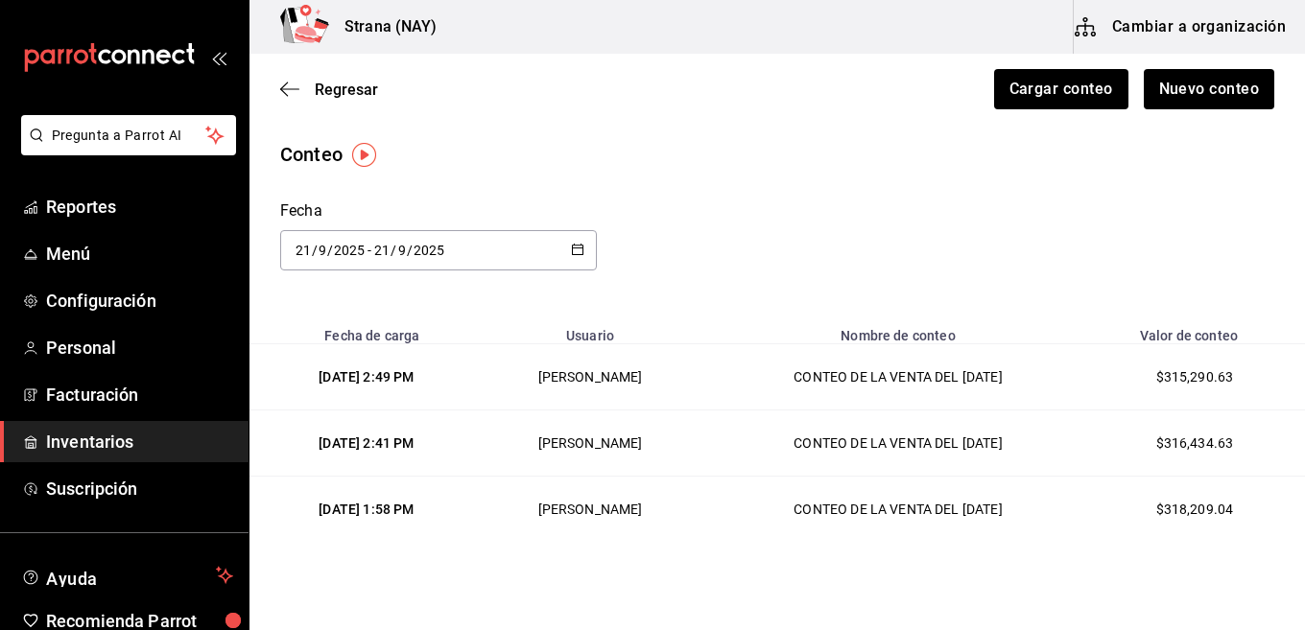
drag, startPoint x: 91, startPoint y: 439, endPoint x: 98, endPoint y: 423, distance: 16.8
click at [92, 439] on span "Inventarios" at bounding box center [139, 442] width 187 height 26
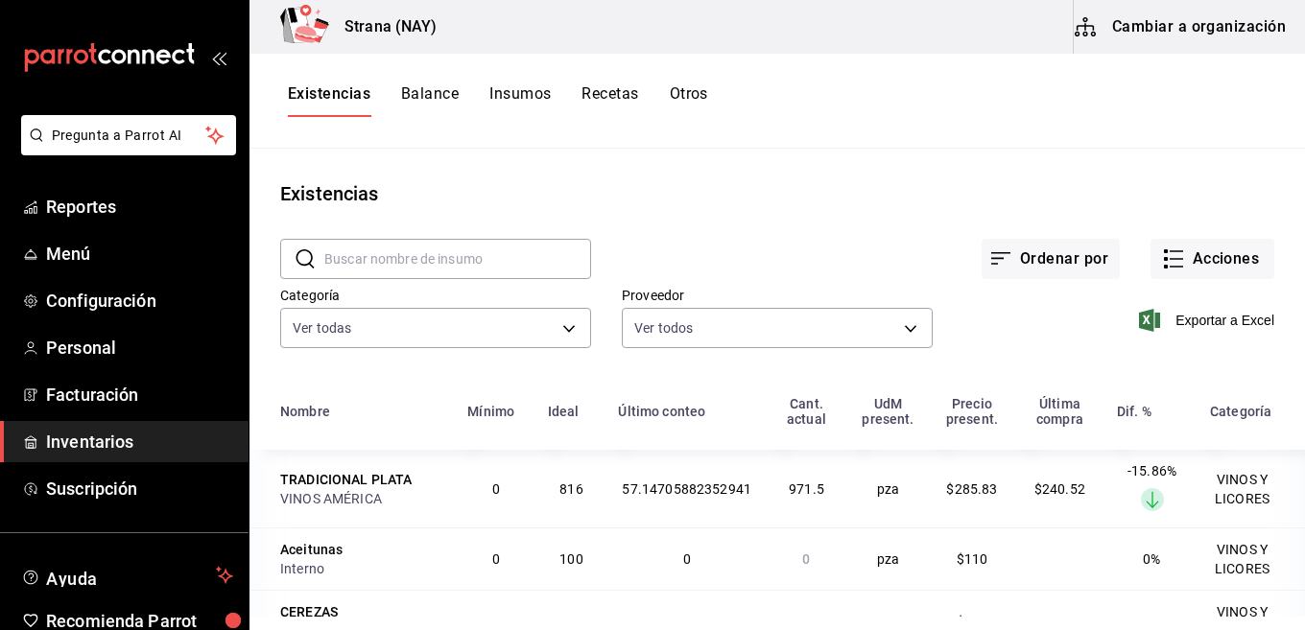
click at [692, 82] on div "Existencias Balance Insumos Recetas Otros" at bounding box center [777, 101] width 1056 height 95
click at [689, 87] on button "Otros" at bounding box center [689, 100] width 38 height 33
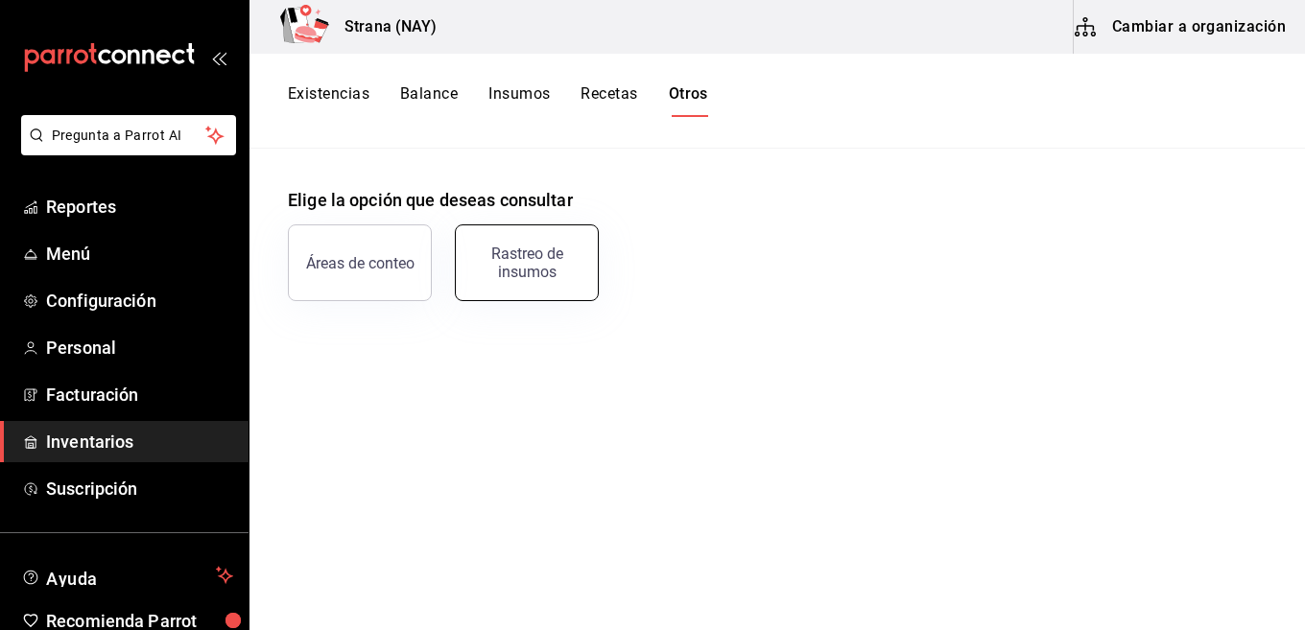
click at [502, 275] on div "Rastreo de insumos" at bounding box center [526, 263] width 119 height 36
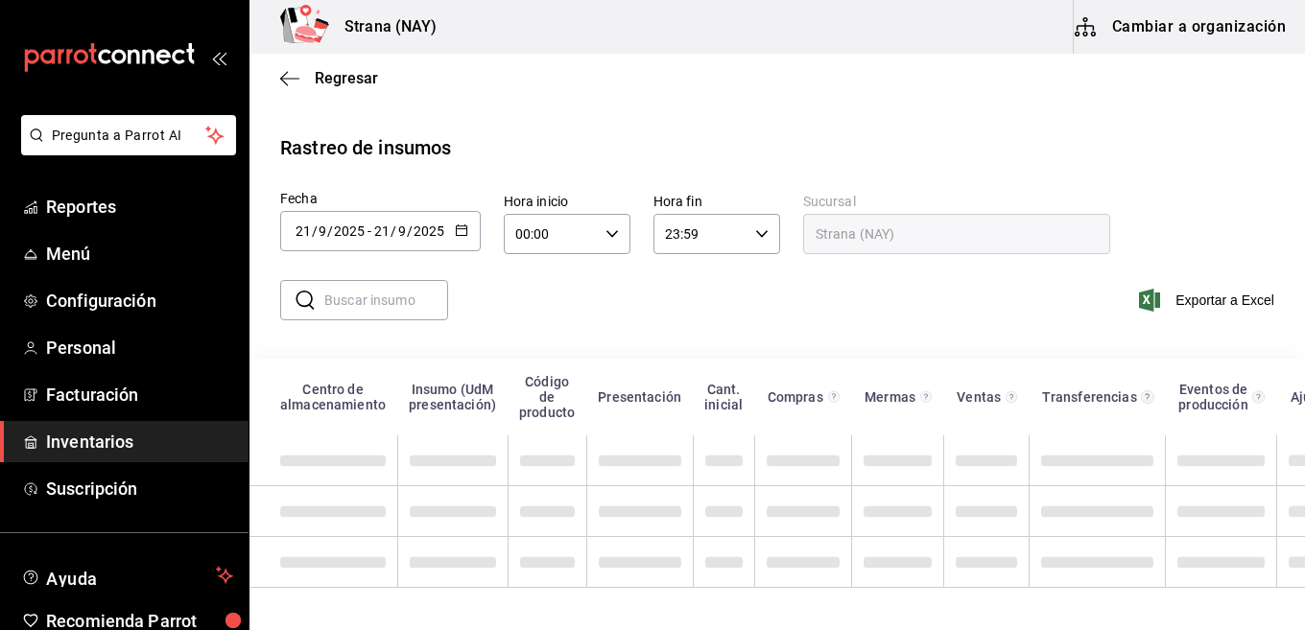
click at [479, 234] on div "[DATE] [DATE] - [DATE] [DATE]" at bounding box center [380, 231] width 201 height 40
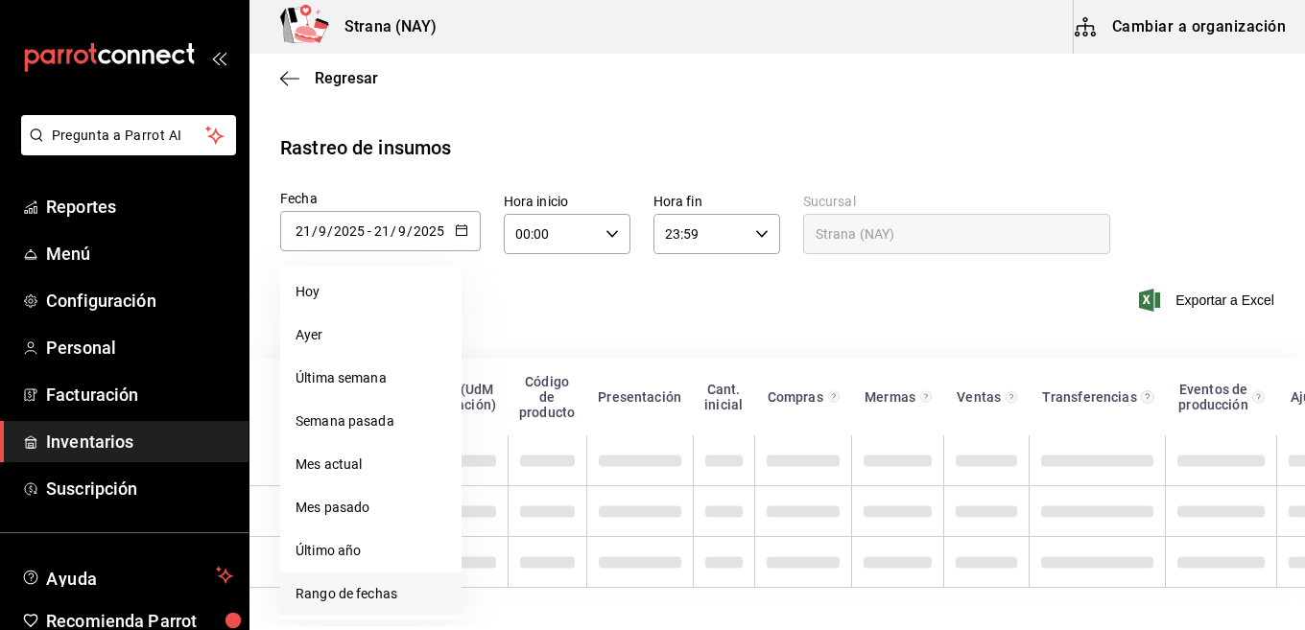
click at [365, 610] on li "Rango de fechas" at bounding box center [370, 594] width 181 height 43
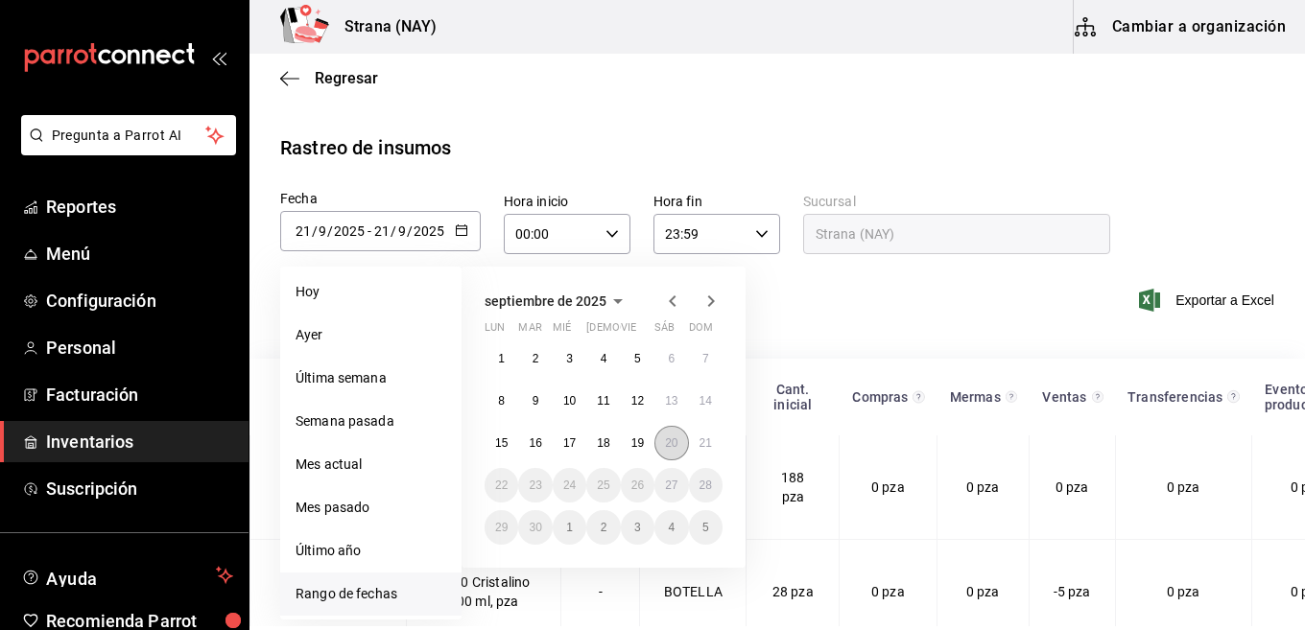
click at [658, 442] on button "20" at bounding box center [671, 443] width 34 height 35
click at [697, 440] on button "21" at bounding box center [706, 443] width 34 height 35
type input "[DATE]"
type input "20"
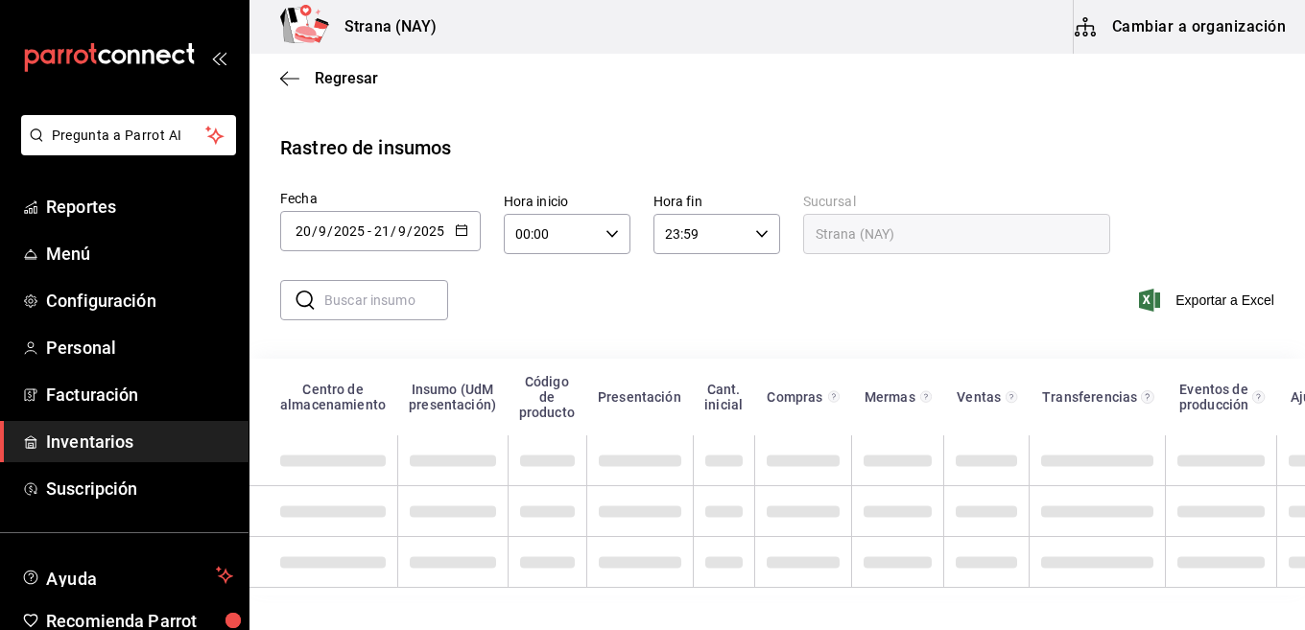
click at [611, 239] on icon "button" at bounding box center [611, 233] width 13 height 13
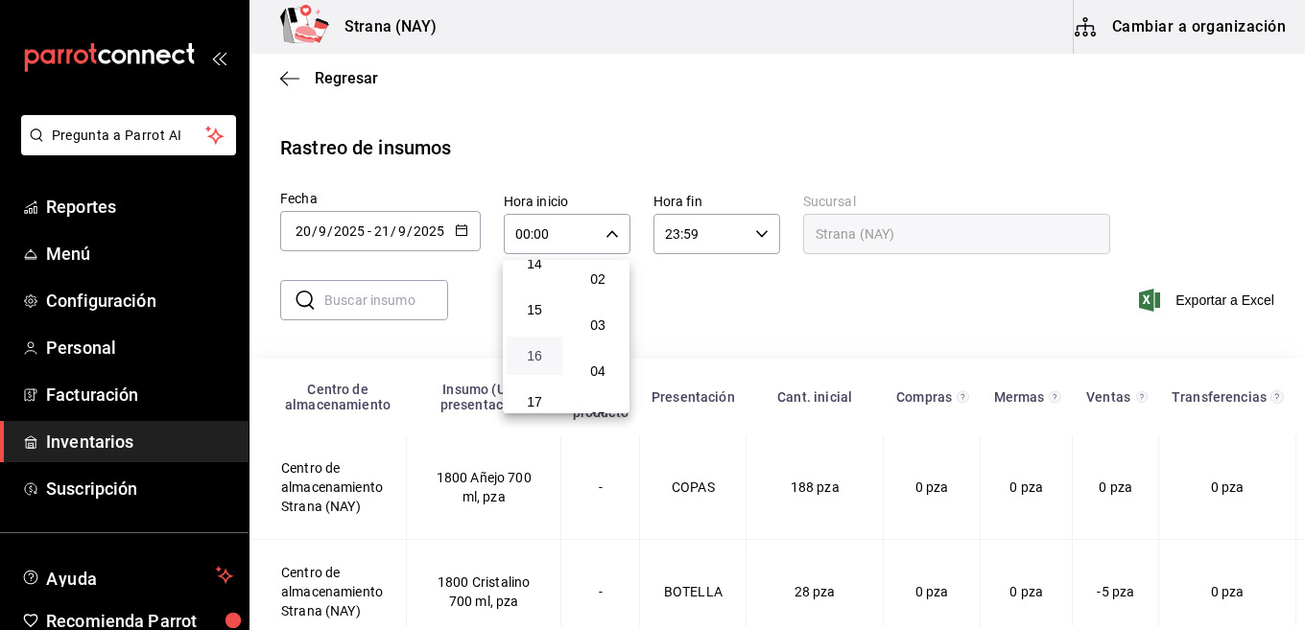
scroll to position [760, 0]
click at [535, 317] on button "17" at bounding box center [535, 306] width 56 height 38
type input "17:00"
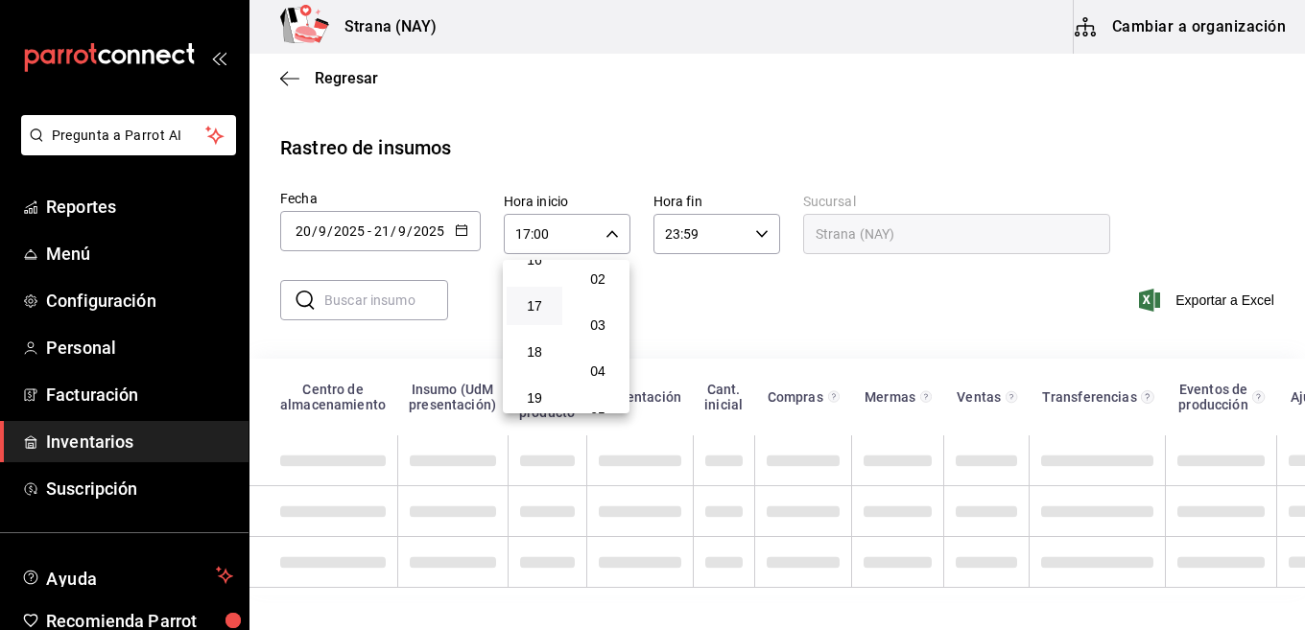
click at [773, 290] on div at bounding box center [652, 315] width 1305 height 630
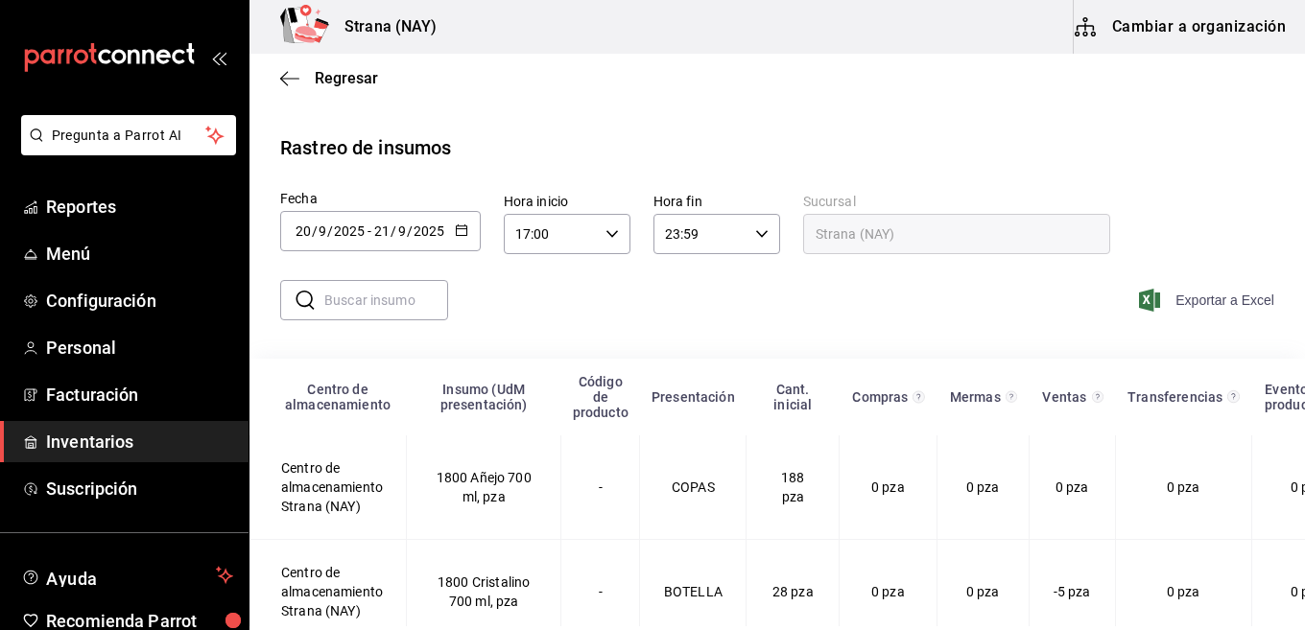
click at [1241, 300] on span "Exportar a Excel" at bounding box center [1208, 300] width 131 height 23
click at [449, 238] on div "[DATE] [DATE] - [DATE] [DATE]" at bounding box center [380, 231] width 201 height 40
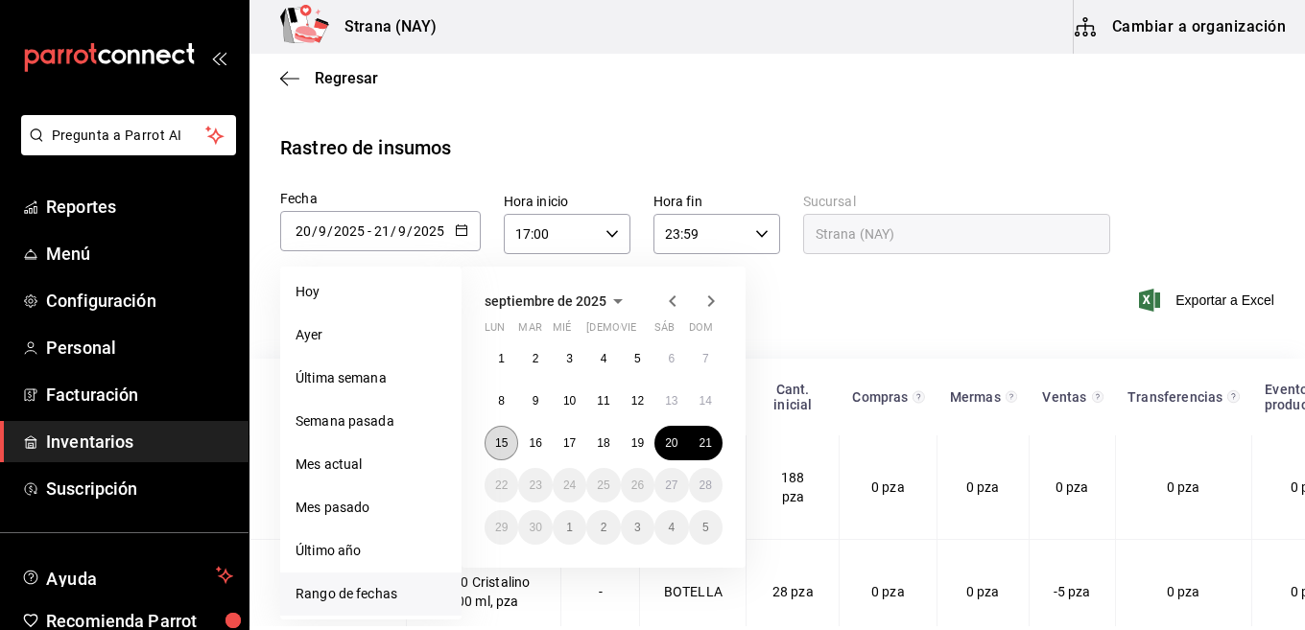
click at [514, 448] on button "15" at bounding box center [502, 443] width 34 height 35
click at [713, 448] on button "21" at bounding box center [706, 443] width 34 height 35
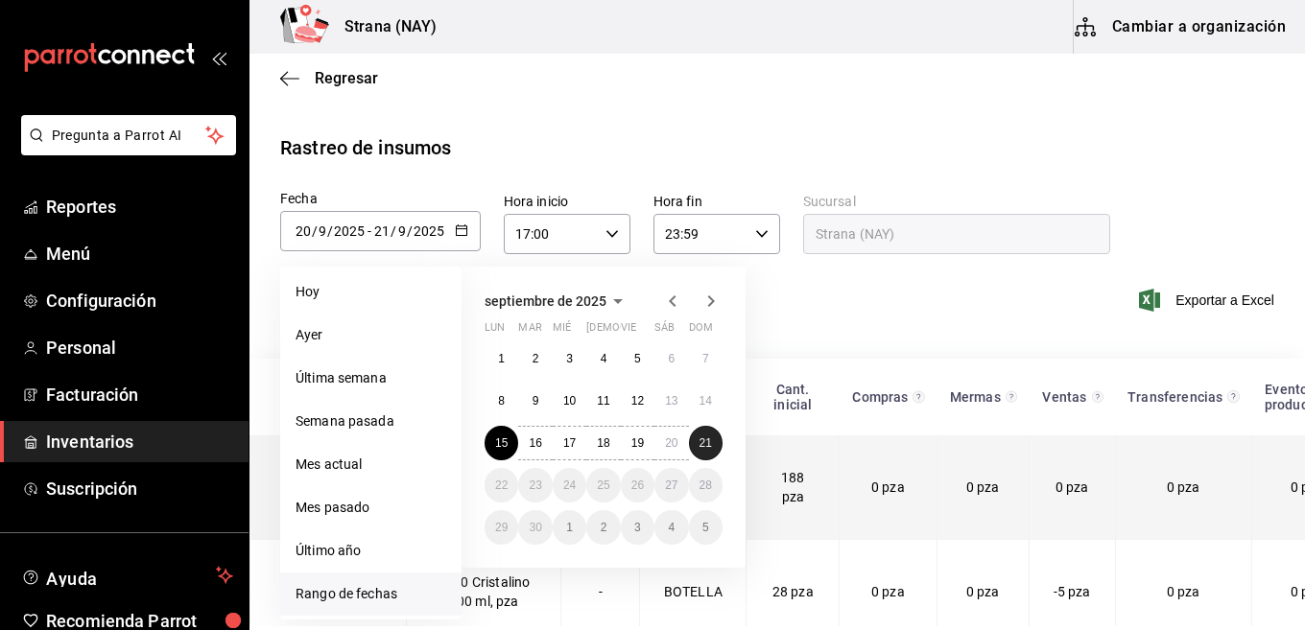
type input "[DATE]"
type input "15"
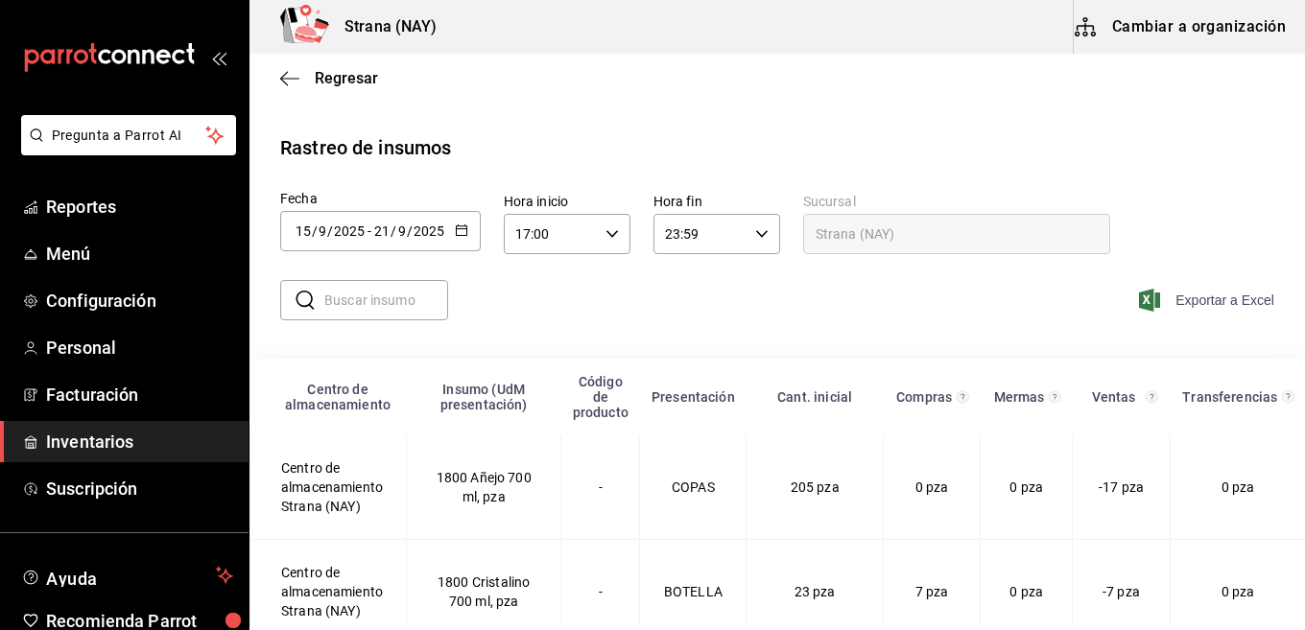
click at [1192, 310] on span "Exportar a Excel" at bounding box center [1208, 300] width 131 height 23
click at [532, 78] on div "Regresar" at bounding box center [777, 78] width 1056 height 49
